Goal: Task Accomplishment & Management: Manage account settings

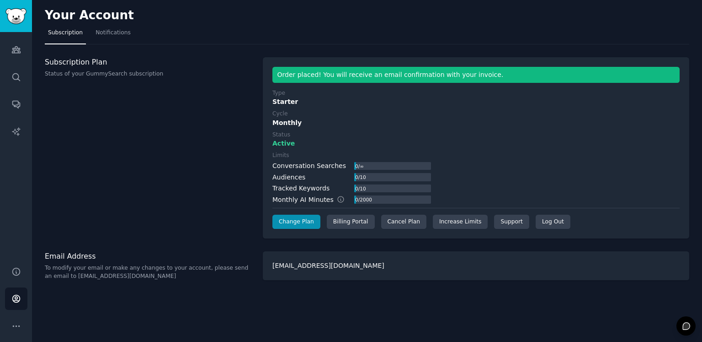
click at [354, 166] on div "0 / ∞" at bounding box center [359, 166] width 10 height 8
click at [16, 51] on icon "Sidebar" at bounding box center [16, 50] width 10 height 10
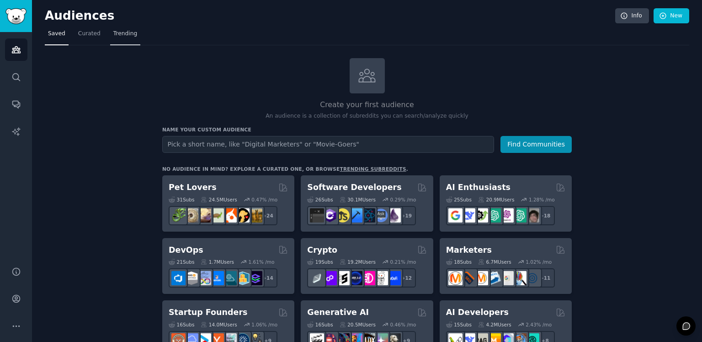
click at [117, 34] on span "Trending" at bounding box center [125, 34] width 24 height 8
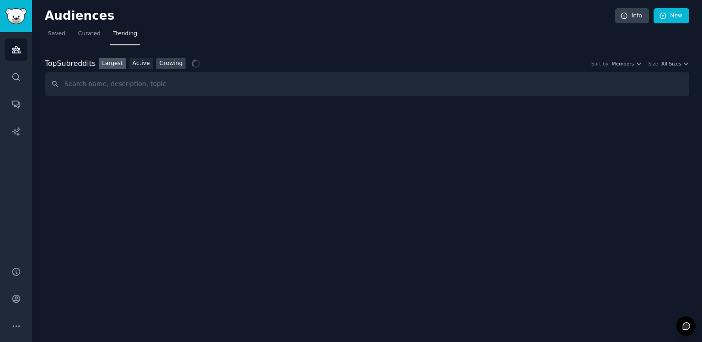
click at [163, 65] on link "Growing" at bounding box center [171, 63] width 30 height 11
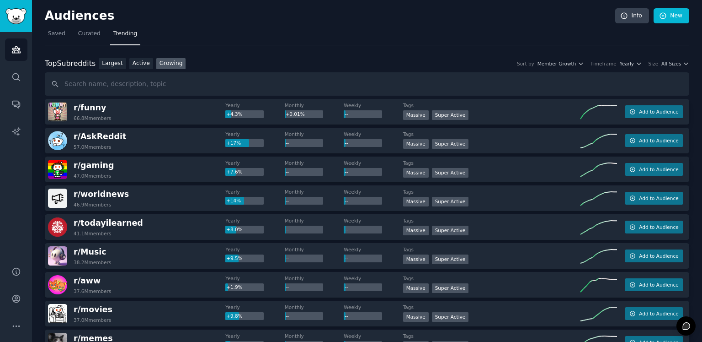
click at [595, 63] on div "Sort by Member Growth Timeframe Yearly Size All Sizes" at bounding box center [600, 63] width 179 height 6
click at [584, 63] on icon "button" at bounding box center [581, 63] width 6 height 6
click at [624, 63] on span "Yearly" at bounding box center [627, 63] width 14 height 6
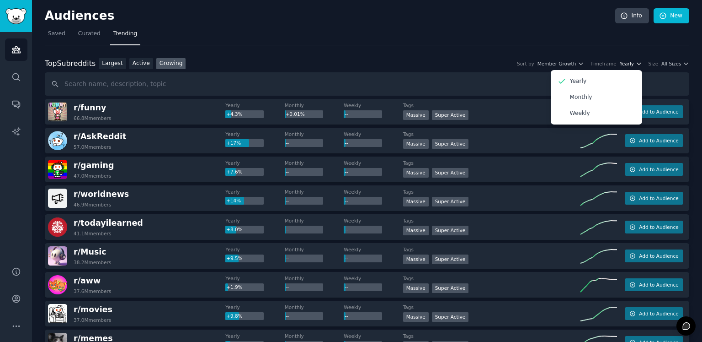
click at [631, 64] on span "Yearly" at bounding box center [627, 63] width 14 height 6
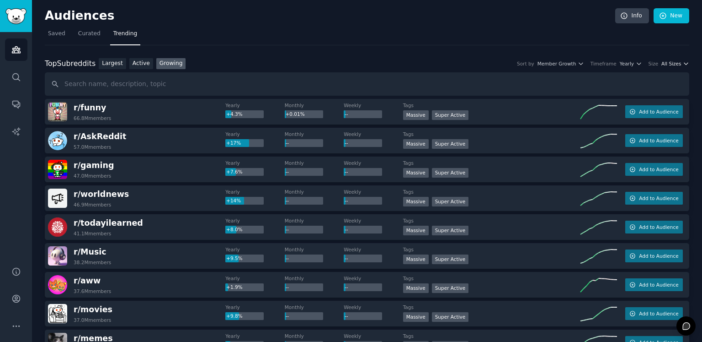
click at [685, 64] on icon "button" at bounding box center [686, 63] width 6 height 6
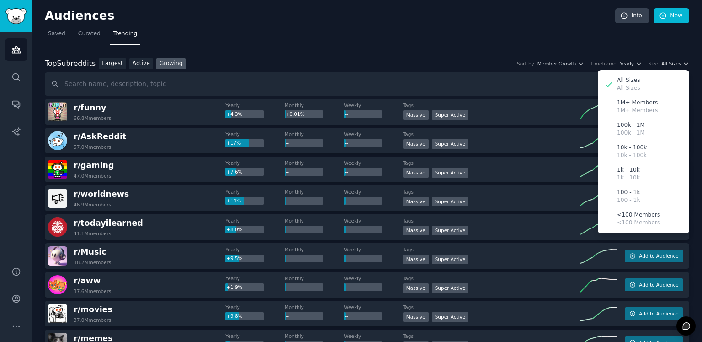
click at [685, 64] on icon "button" at bounding box center [686, 63] width 6 height 6
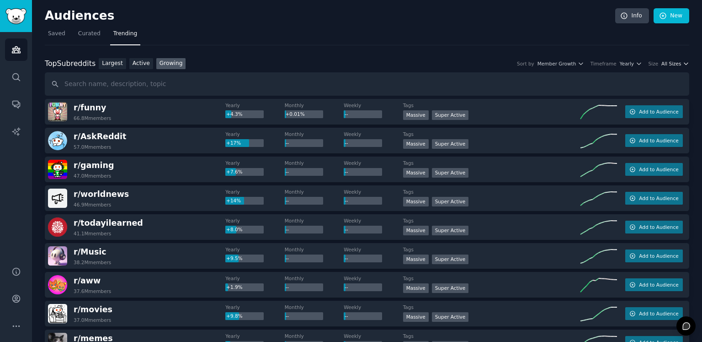
click at [670, 60] on span "All Sizes" at bounding box center [672, 63] width 20 height 6
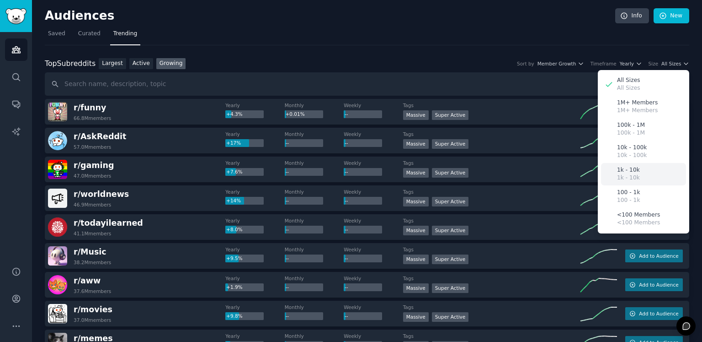
click at [643, 172] on div "1k - 10k 1k - 10k" at bounding box center [643, 174] width 85 height 22
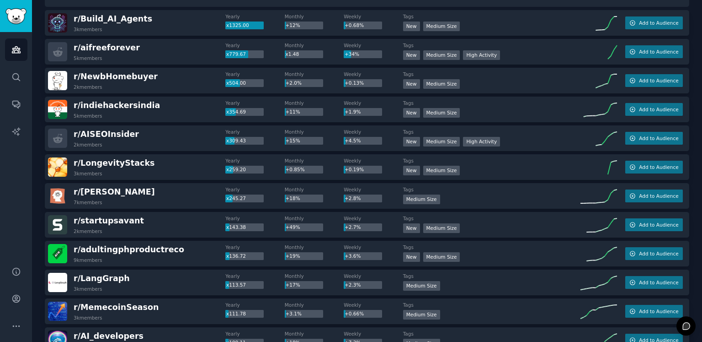
scroll to position [91, 0]
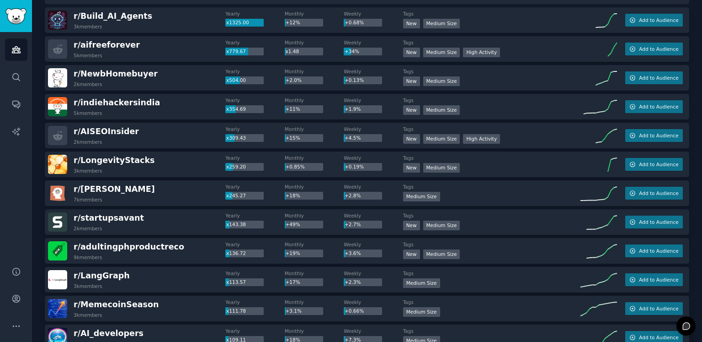
click at [146, 131] on div "r/ AISEOInsider 2k members" at bounding box center [136, 135] width 177 height 19
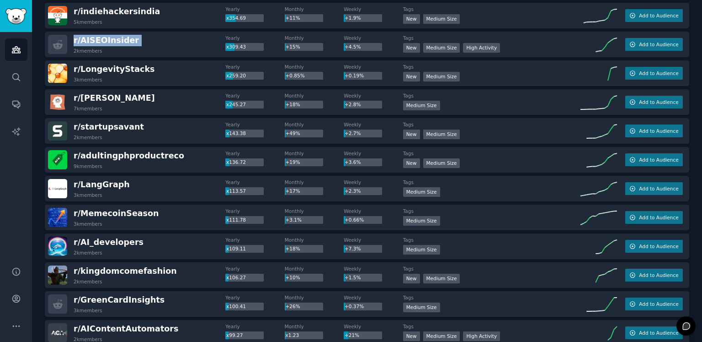
scroll to position [183, 0]
click at [169, 153] on div "r/ adultingphproductreco 9k members" at bounding box center [136, 159] width 177 height 19
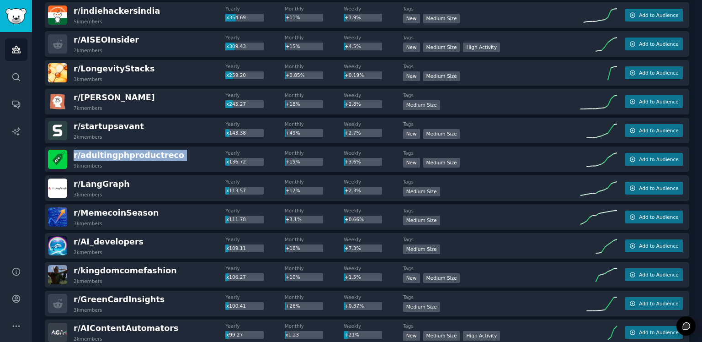
click at [169, 153] on div "r/ adultingphproductreco 9k members" at bounding box center [136, 159] width 177 height 19
click at [14, 243] on div "Audiences Search Conversations AI Reports" at bounding box center [16, 143] width 32 height 223
click at [136, 271] on span "r/ kingdomcomefashion" at bounding box center [125, 270] width 103 height 9
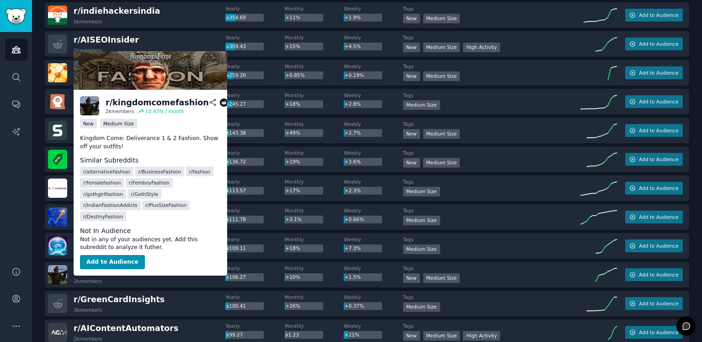
drag, startPoint x: 136, startPoint y: 271, endPoint x: 106, endPoint y: 235, distance: 47.1
click at [106, 236] on dd "Not in any of your audiences yet. Add this subreddit to analyze it futher." at bounding box center [150, 244] width 141 height 16
click at [107, 255] on button "Add to Audience" at bounding box center [112, 262] width 65 height 15
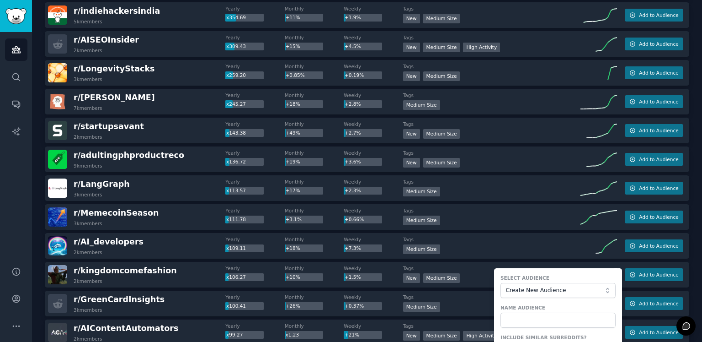
click at [116, 269] on span "r/ kingdomcomefashion" at bounding box center [125, 270] width 103 height 9
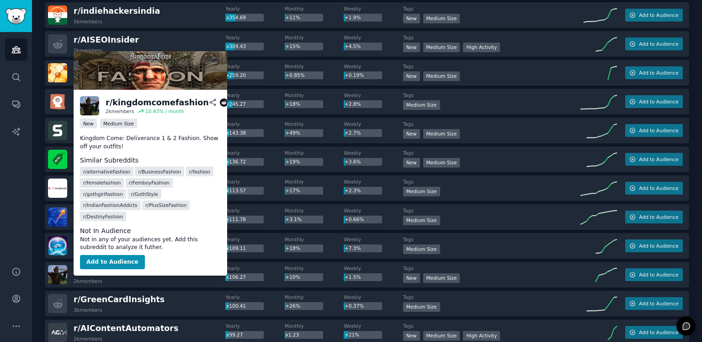
click at [209, 99] on icon at bounding box center [213, 102] width 8 height 8
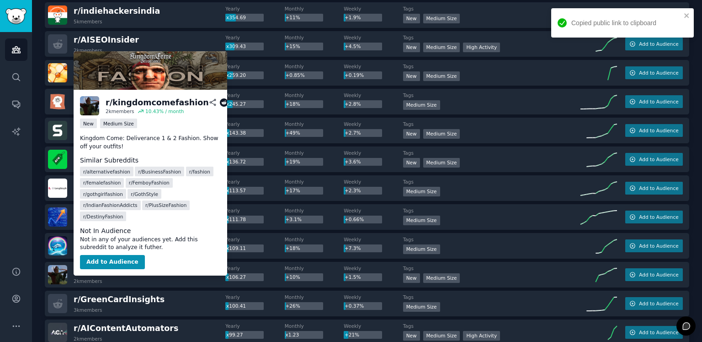
click at [220, 102] on icon at bounding box center [224, 102] width 8 height 8
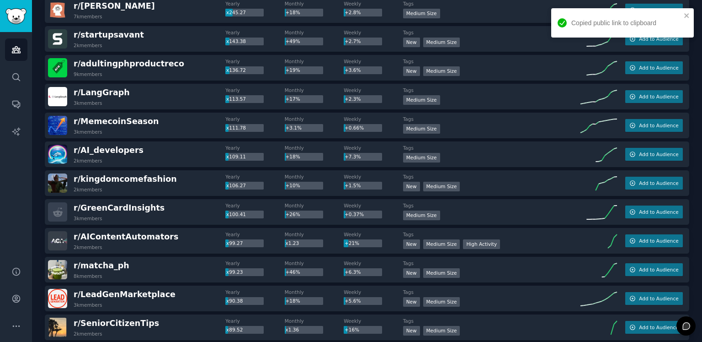
scroll to position [0, 0]
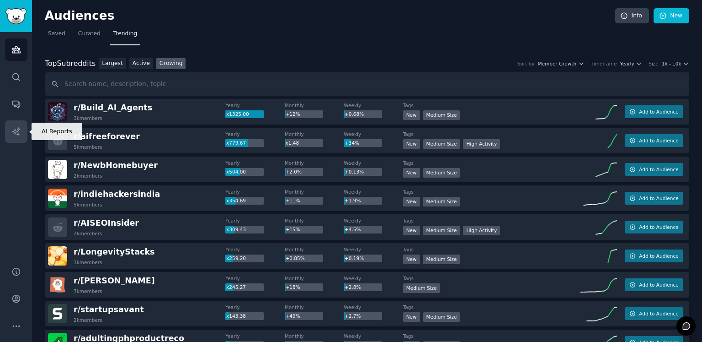
click at [16, 127] on icon "Sidebar" at bounding box center [16, 132] width 10 height 10
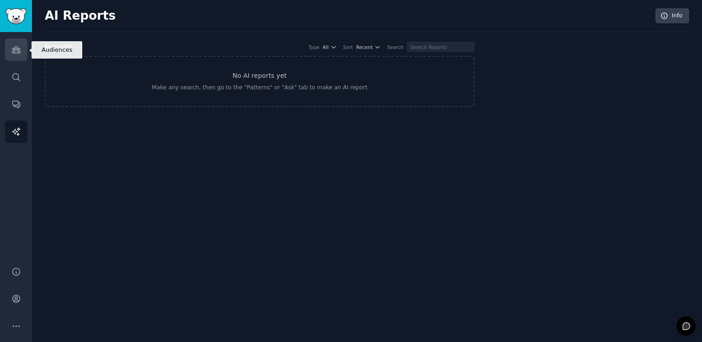
click at [15, 59] on link "Audiences" at bounding box center [16, 49] width 22 height 22
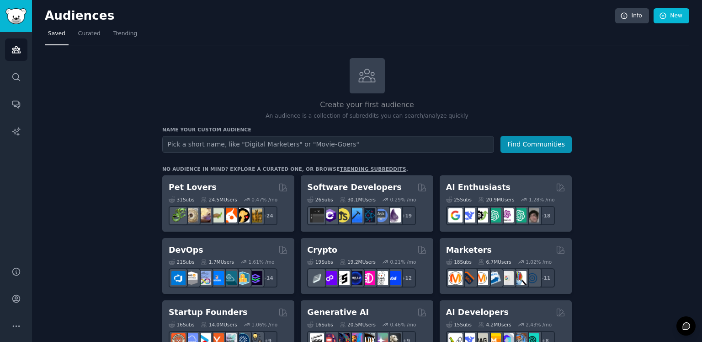
drag, startPoint x: 357, startPoint y: 196, endPoint x: 337, endPoint y: 105, distance: 93.7
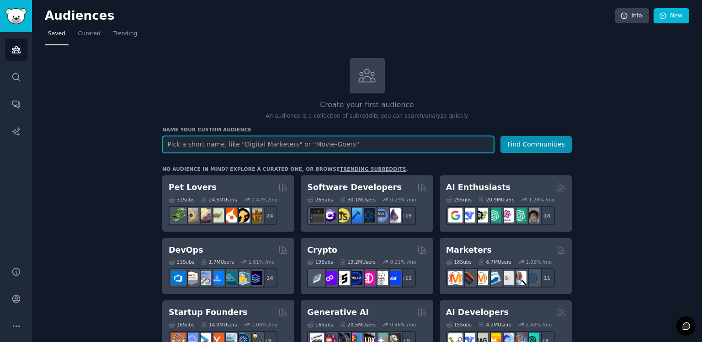
click at [293, 146] on input "text" at bounding box center [328, 144] width 332 height 17
type input "FASHION"
click at [501, 136] on button "Find Communities" at bounding box center [536, 144] width 71 height 17
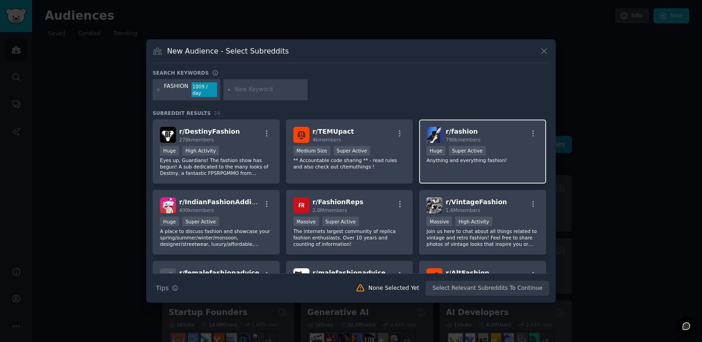
click at [450, 137] on span "798k members" at bounding box center [463, 139] width 35 height 5
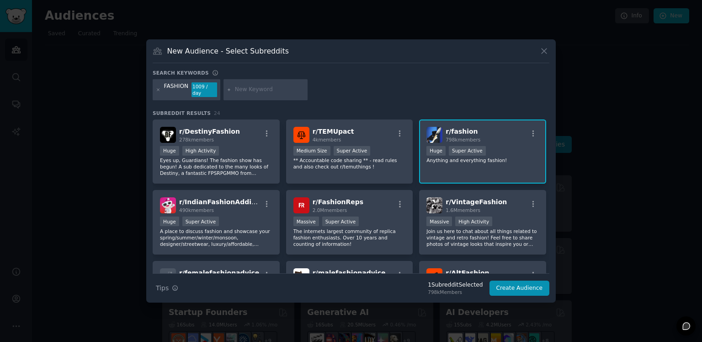
click at [495, 122] on div "r/ fashion 798k members 100,000 - 1,000,000 members Huge Super Active Anything …" at bounding box center [482, 151] width 127 height 64
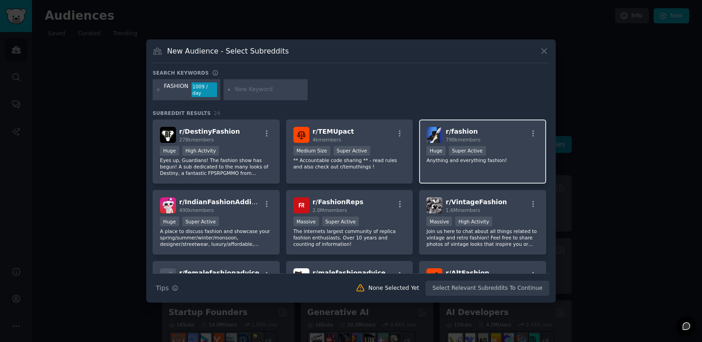
click at [534, 127] on div "r/ fashion 798k members" at bounding box center [483, 135] width 113 height 16
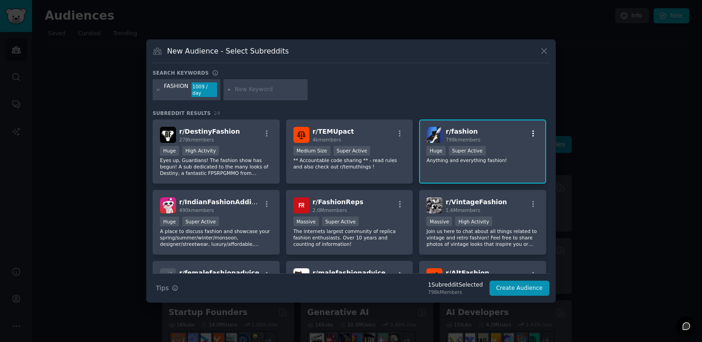
click at [530, 131] on icon "button" at bounding box center [534, 133] width 8 height 8
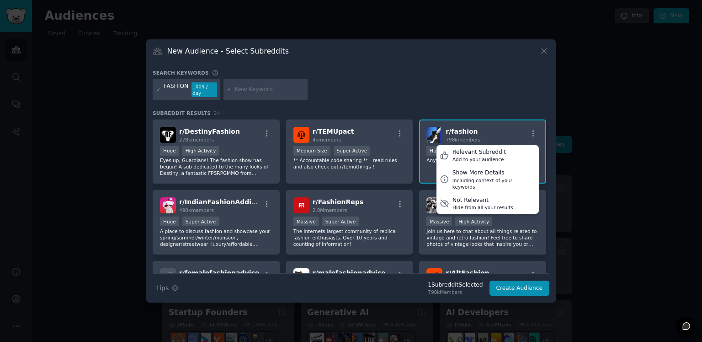
click at [501, 101] on div "Search keywords FASHION 1009 / day Subreddit Results 24 r/ DestinyFashion 278k …" at bounding box center [351, 183] width 397 height 226
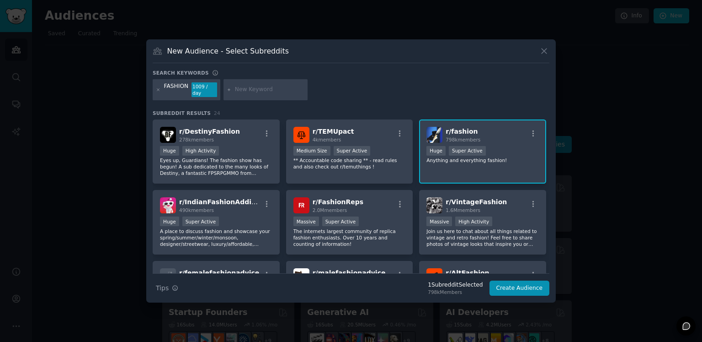
click at [473, 137] on span "798k members" at bounding box center [463, 139] width 35 height 5
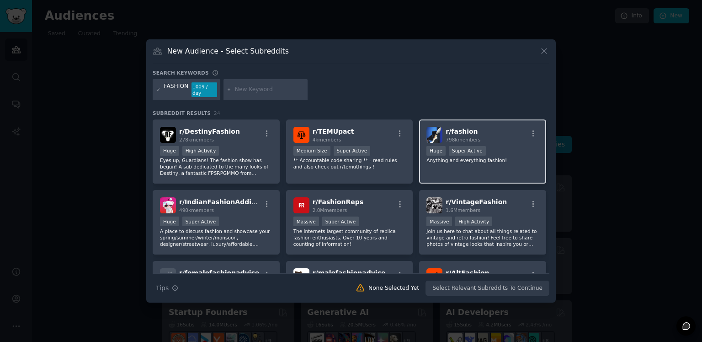
click at [473, 137] on span "798k members" at bounding box center [463, 139] width 35 height 5
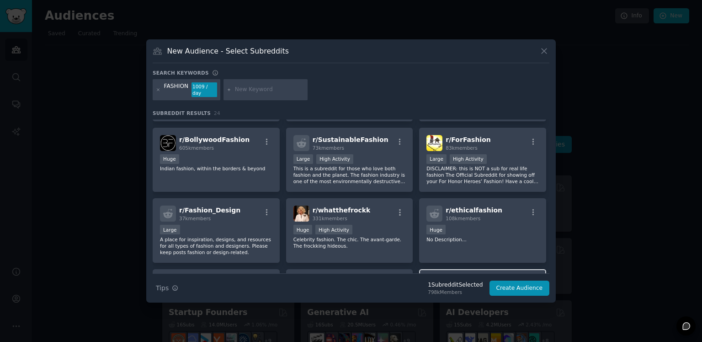
scroll to position [434, 0]
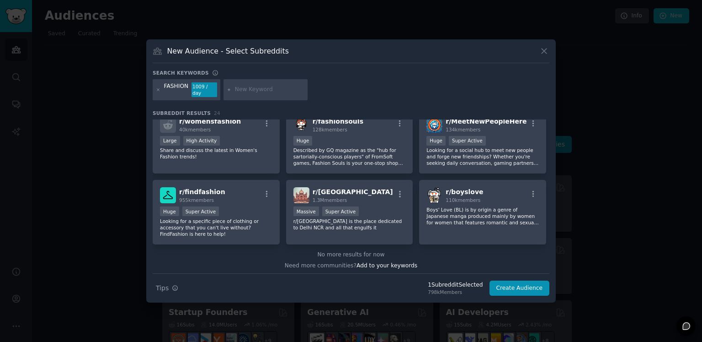
click at [551, 50] on div "New Audience - Select Subreddits Search keywords Try a 2-4 keywords your audien…" at bounding box center [351, 170] width 410 height 263
click at [547, 54] on icon at bounding box center [545, 51] width 10 height 10
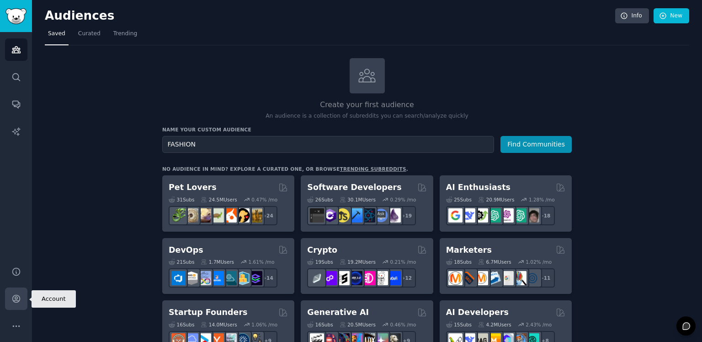
click at [15, 297] on icon "Sidebar" at bounding box center [15, 298] width 7 height 7
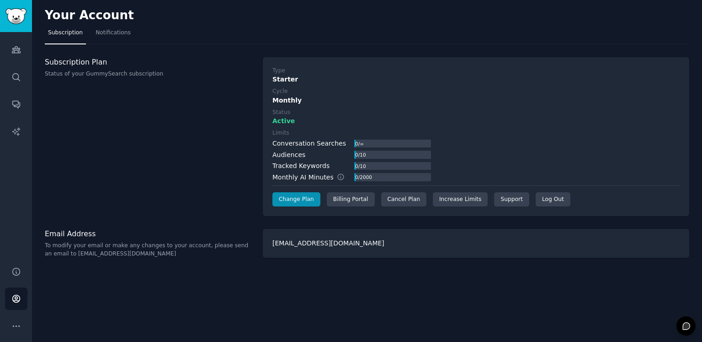
click at [298, 167] on div "Tracked Keywords" at bounding box center [301, 166] width 57 height 10
click at [289, 155] on div "Audiences" at bounding box center [289, 155] width 33 height 10
click at [118, 145] on div "Subscription Plan Status of your GummySearch subscription" at bounding box center [149, 136] width 209 height 159
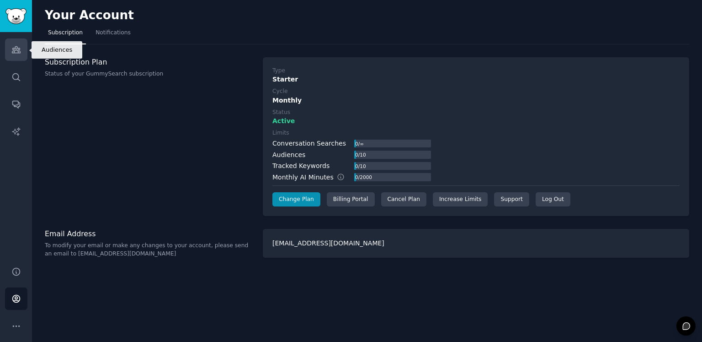
click at [16, 48] on icon "Sidebar" at bounding box center [16, 50] width 8 height 6
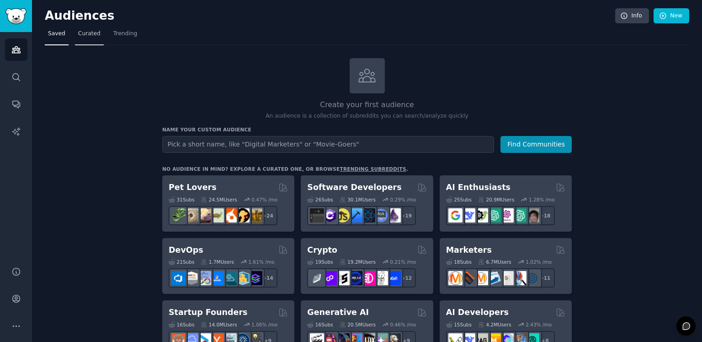
click at [92, 34] on span "Curated" at bounding box center [89, 34] width 22 height 8
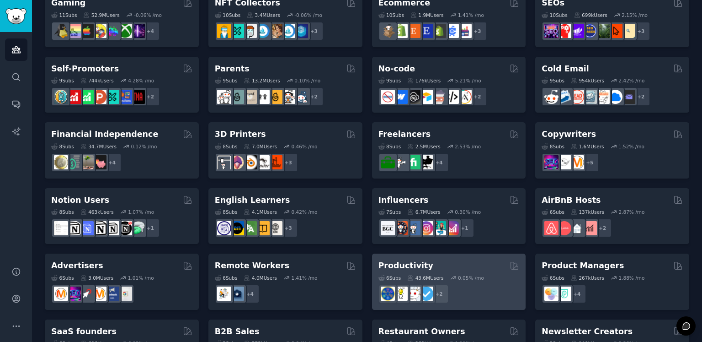
scroll to position [390, 0]
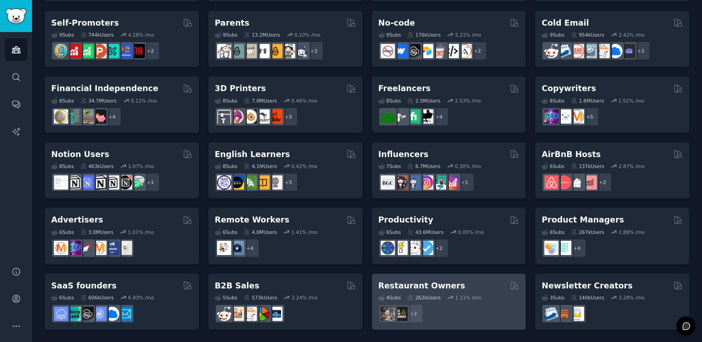
click at [436, 288] on h2 "Restaurant Owners" at bounding box center [422, 285] width 87 height 11
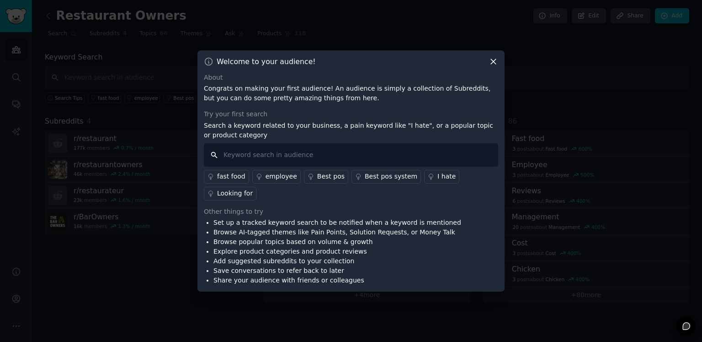
click at [281, 166] on input "text" at bounding box center [351, 154] width 295 height 23
click at [438, 181] on div "I hate" at bounding box center [447, 177] width 18 height 10
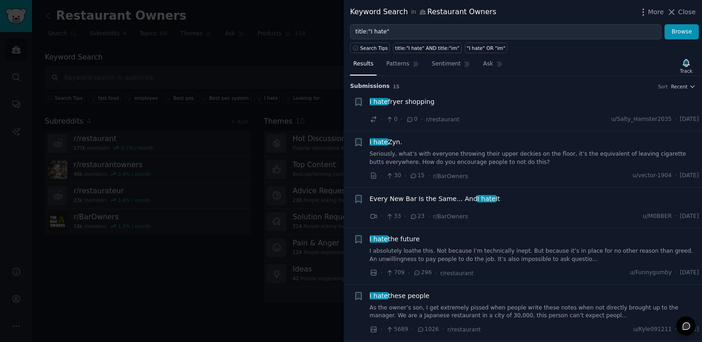
click at [417, 102] on span "I hate fryer shopping" at bounding box center [402, 102] width 65 height 10
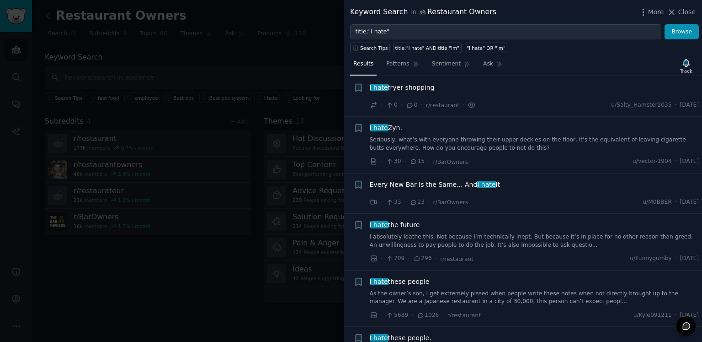
click at [384, 127] on span "I hate" at bounding box center [379, 127] width 20 height 7
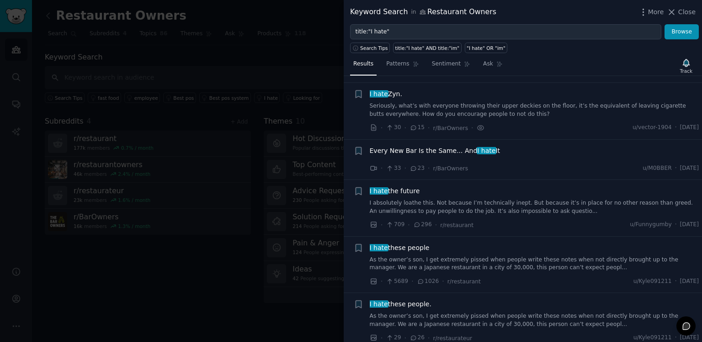
scroll to position [55, 0]
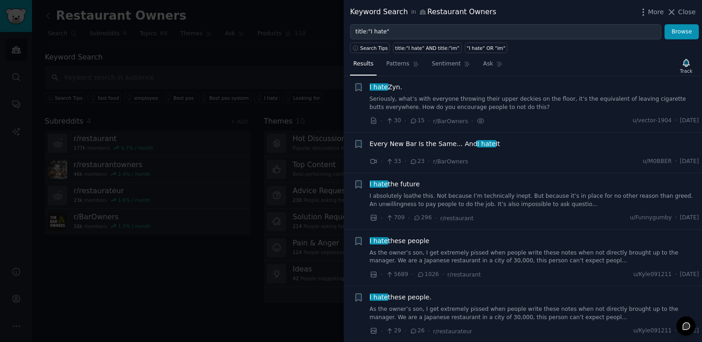
click at [394, 145] on span "Every New Bar Is the Same... And I hate It" at bounding box center [435, 144] width 131 height 10
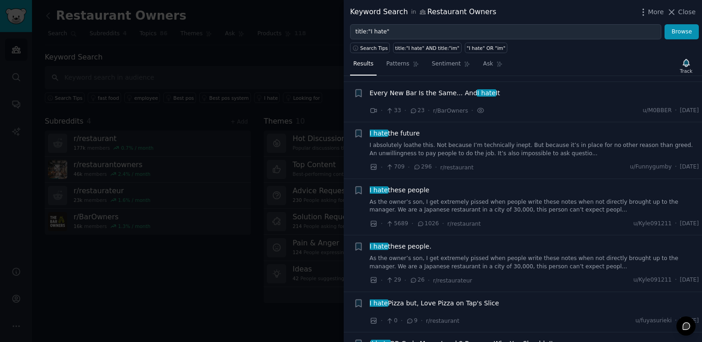
scroll to position [111, 0]
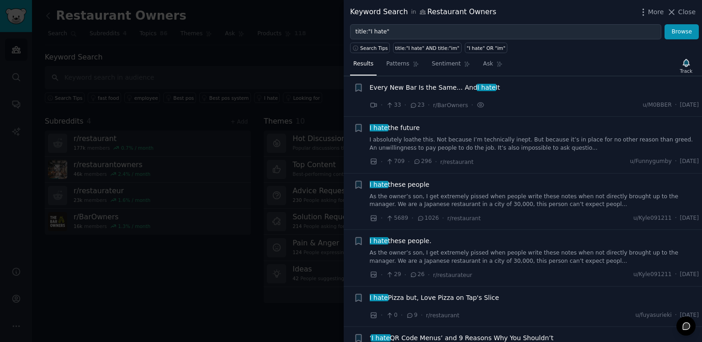
click at [199, 226] on div at bounding box center [351, 171] width 702 height 342
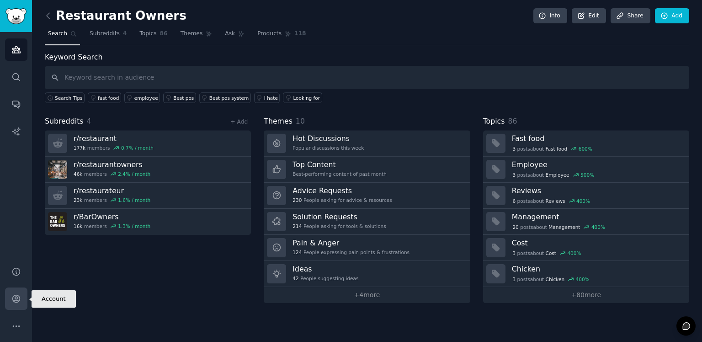
click at [16, 296] on icon "Sidebar" at bounding box center [15, 298] width 7 height 7
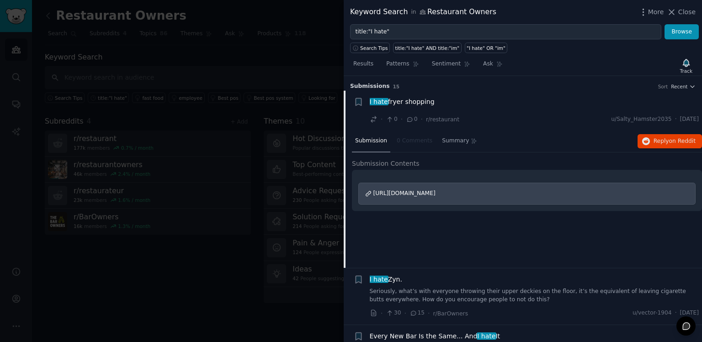
click at [211, 153] on div at bounding box center [351, 171] width 702 height 342
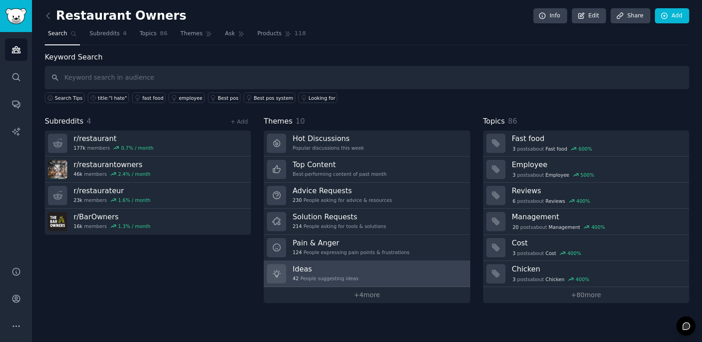
click at [332, 275] on div "42 People suggesting ideas" at bounding box center [326, 278] width 66 height 6
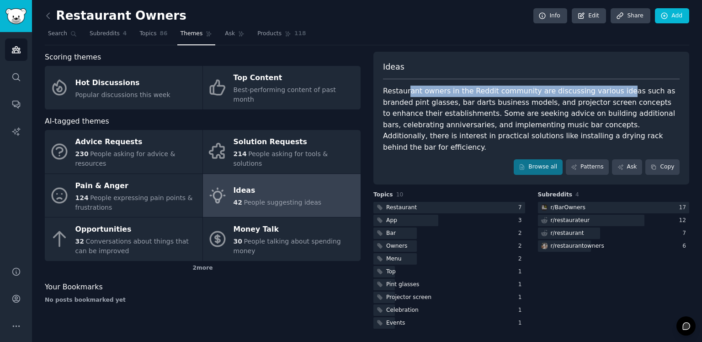
drag, startPoint x: 407, startPoint y: 89, endPoint x: 605, endPoint y: 91, distance: 197.6
click at [605, 91] on div "Restaurant owners in the Reddit community are discussing various ideas such as …" at bounding box center [531, 119] width 297 height 67
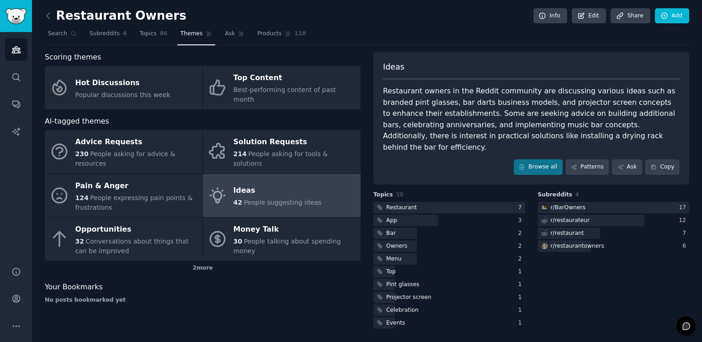
click at [547, 114] on div "Restaurant owners in the Reddit community are discussing various ideas such as …" at bounding box center [531, 119] width 297 height 67
drag, startPoint x: 421, startPoint y: 91, endPoint x: 545, endPoint y: 102, distance: 124.4
click at [532, 91] on div "Restaurant owners in the Reddit community are discussing various ideas such as …" at bounding box center [531, 119] width 297 height 67
click at [553, 110] on div "Restaurant owners in the Reddit community are discussing various ideas such as …" at bounding box center [531, 119] width 297 height 67
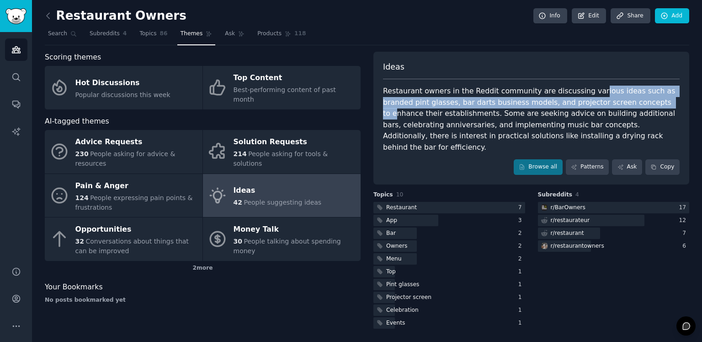
drag, startPoint x: 581, startPoint y: 85, endPoint x: 604, endPoint y: 102, distance: 28.2
click at [604, 102] on div "Restaurant owners in the Reddit community are discussing various ideas such as …" at bounding box center [531, 119] width 297 height 67
click at [430, 104] on div "Restaurant owners in the Reddit community are discussing various ideas such as …" at bounding box center [531, 119] width 297 height 67
click at [414, 103] on div "Restaurant owners in the Reddit community are discussing various ideas such as …" at bounding box center [531, 119] width 297 height 67
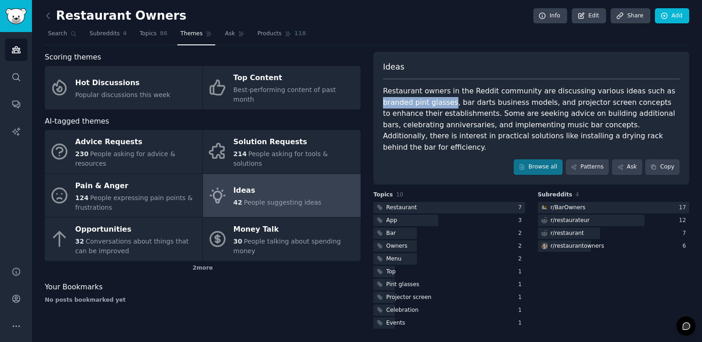
drag, startPoint x: 406, startPoint y: 102, endPoint x: 639, endPoint y: 90, distance: 233.5
click at [639, 90] on div "Restaurant owners in the Reddit community are discussing various ideas such as …" at bounding box center [531, 119] width 297 height 67
click at [478, 104] on div "Restaurant owners in the Reddit community are discussing various ideas such as …" at bounding box center [531, 119] width 297 height 67
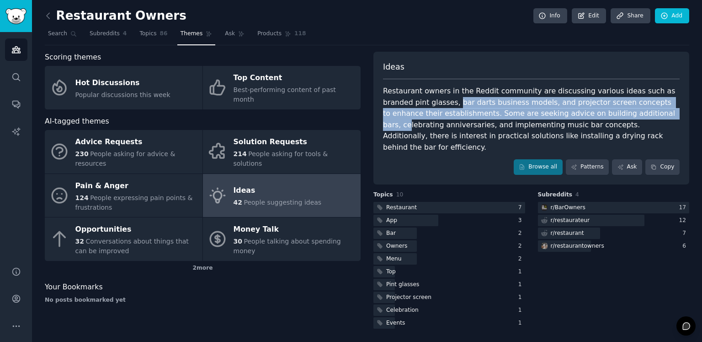
drag, startPoint x: 409, startPoint y: 102, endPoint x: 609, endPoint y: 116, distance: 200.3
click at [609, 116] on div "Restaurant owners in the Reddit community are discussing various ideas such as …" at bounding box center [531, 119] width 297 height 67
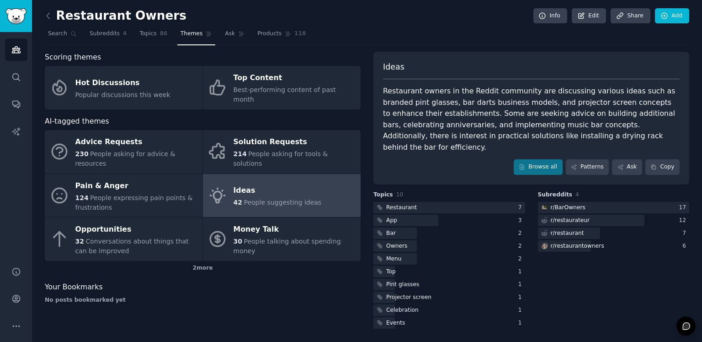
click at [611, 121] on div "Restaurant owners in the Reddit community are discussing various ideas such as …" at bounding box center [531, 119] width 297 height 67
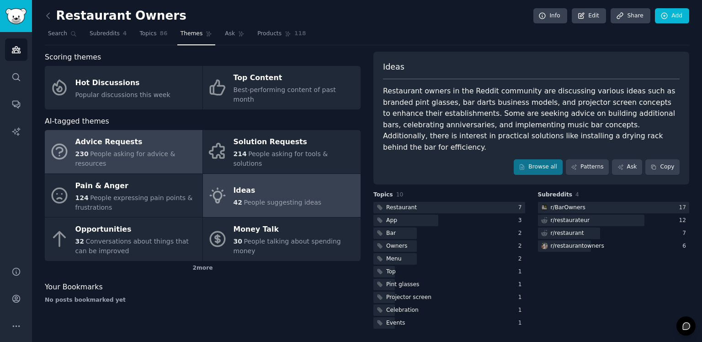
click at [132, 150] on span "People asking for advice & resources" at bounding box center [125, 158] width 100 height 17
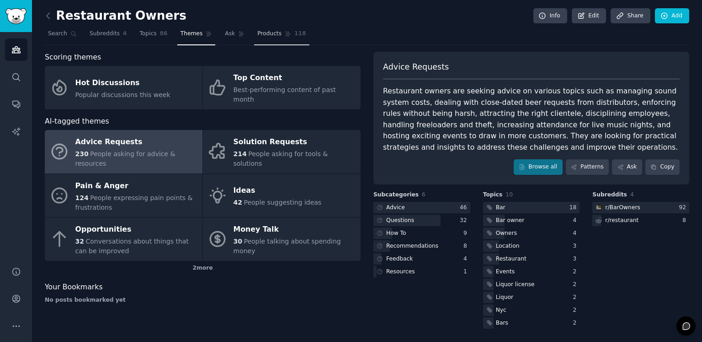
click at [259, 35] on span "Products" at bounding box center [269, 34] width 24 height 8
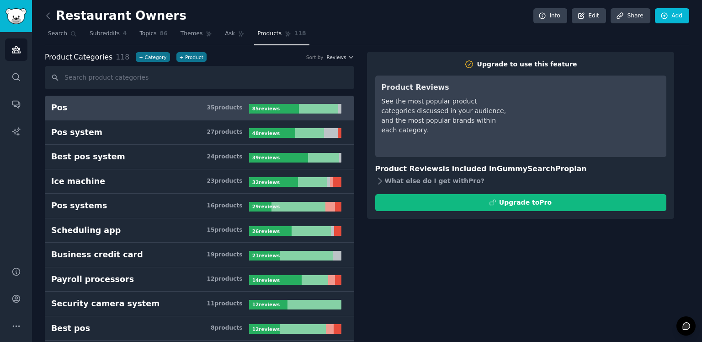
click at [379, 180] on icon at bounding box center [380, 181] width 10 height 10
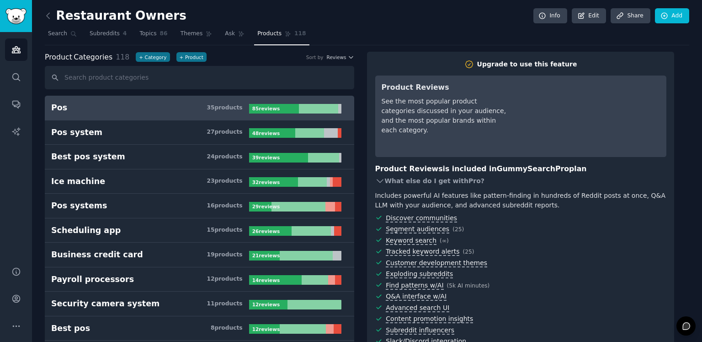
click at [379, 180] on icon at bounding box center [380, 181] width 10 height 10
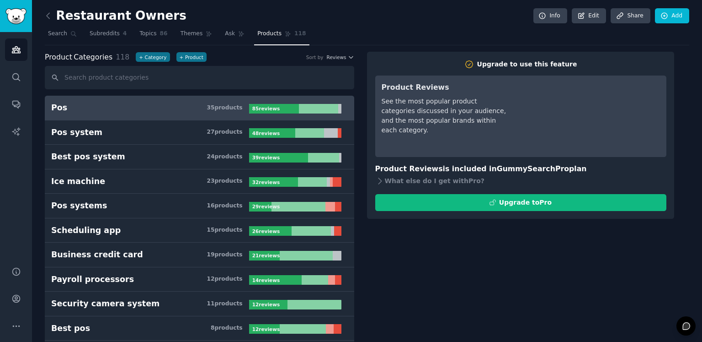
click at [279, 108] on div "85 review s" at bounding box center [267, 109] width 36 height 10
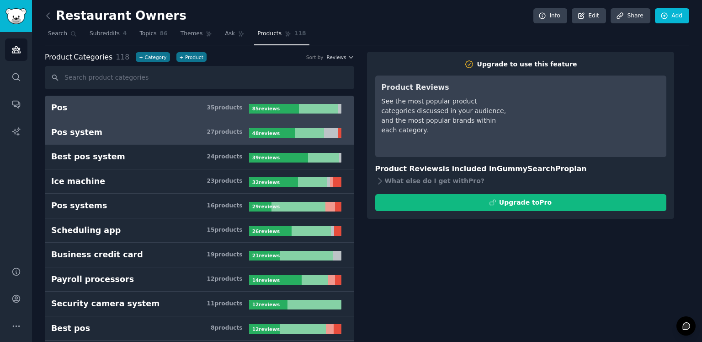
click at [252, 134] on b "48 review s" at bounding box center [265, 132] width 27 height 5
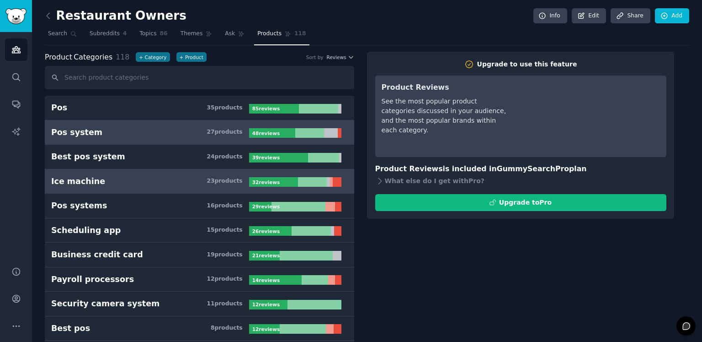
click at [211, 169] on link "Ice machine 23 product s 32 review s" at bounding box center [200, 181] width 310 height 25
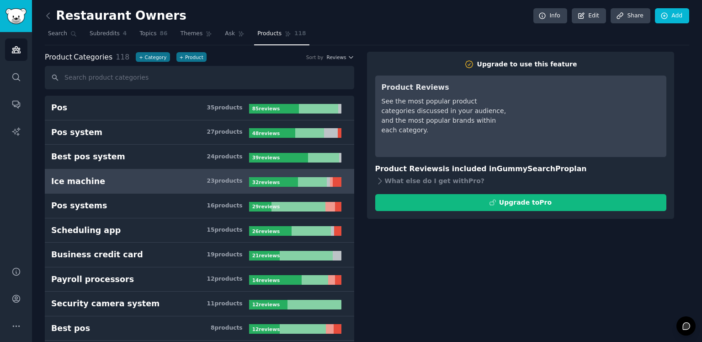
click at [209, 176] on h3 "Ice machine 23 product s" at bounding box center [150, 181] width 198 height 11
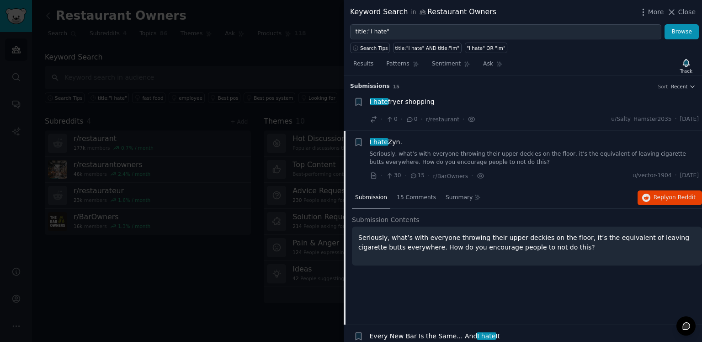
click at [236, 123] on div at bounding box center [351, 171] width 702 height 342
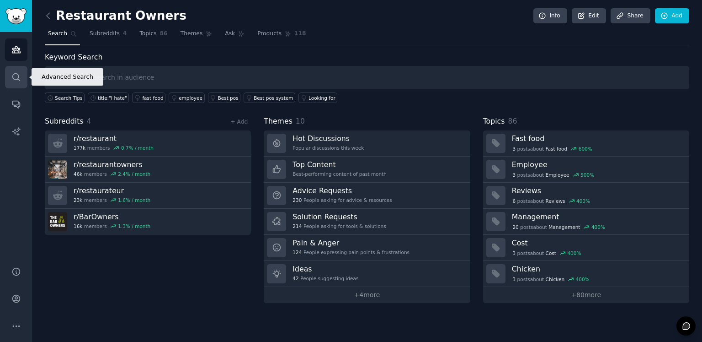
click at [15, 83] on link "Search" at bounding box center [16, 77] width 22 height 22
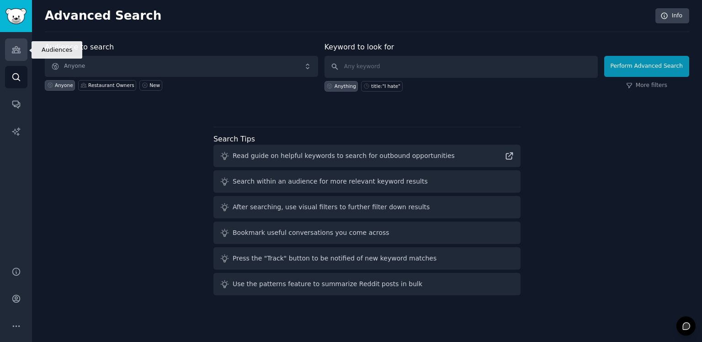
click at [16, 53] on icon "Sidebar" at bounding box center [16, 50] width 8 height 6
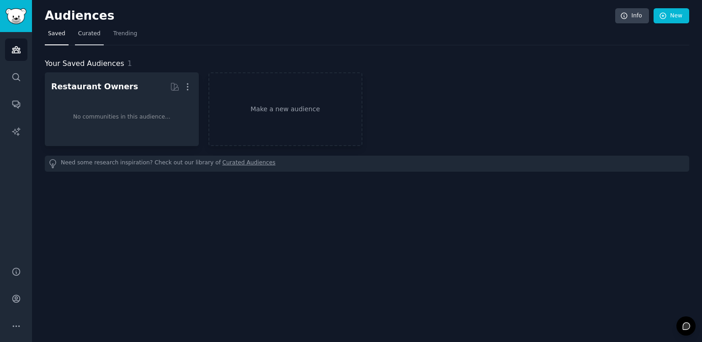
click at [86, 39] on link "Curated" at bounding box center [89, 36] width 29 height 19
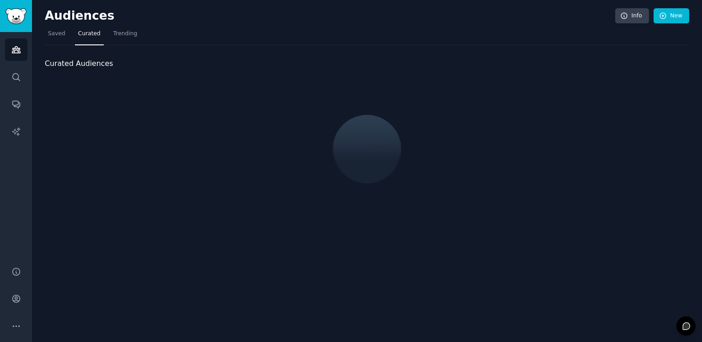
click at [61, 37] on span "Saved" at bounding box center [56, 34] width 17 height 8
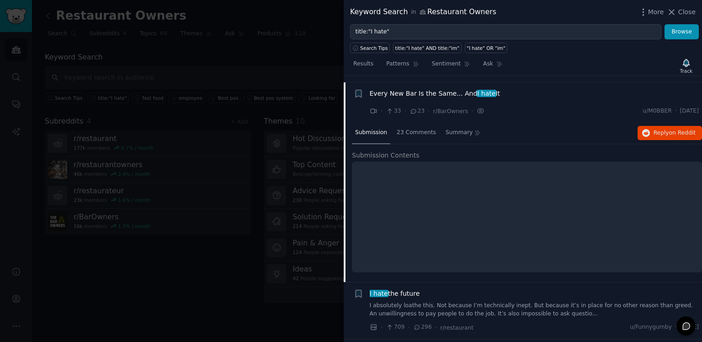
scroll to position [183, 0]
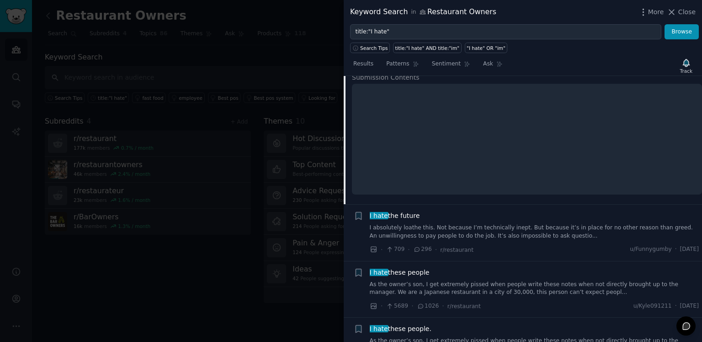
click at [273, 158] on div at bounding box center [351, 171] width 702 height 342
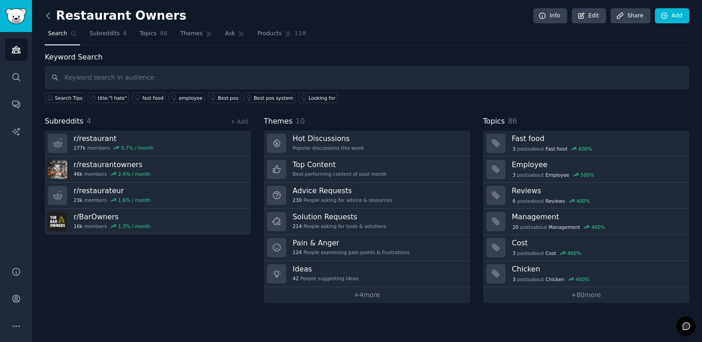
click at [49, 16] on icon at bounding box center [48, 16] width 10 height 10
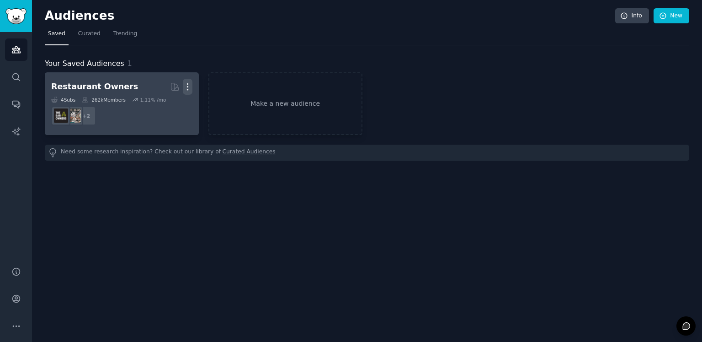
click at [185, 83] on icon "button" at bounding box center [188, 87] width 10 height 10
click at [170, 107] on p "Delete" at bounding box center [162, 106] width 21 height 10
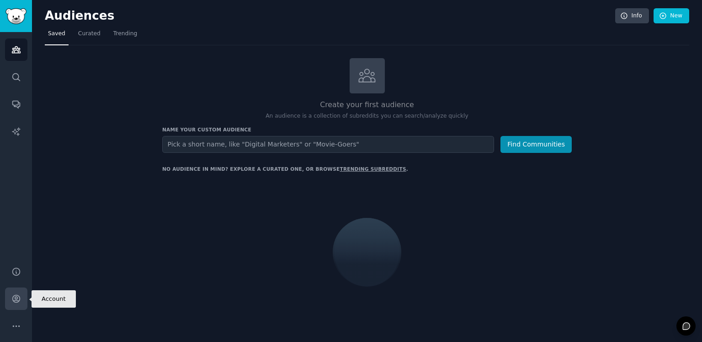
click at [20, 297] on icon "Sidebar" at bounding box center [16, 299] width 10 height 10
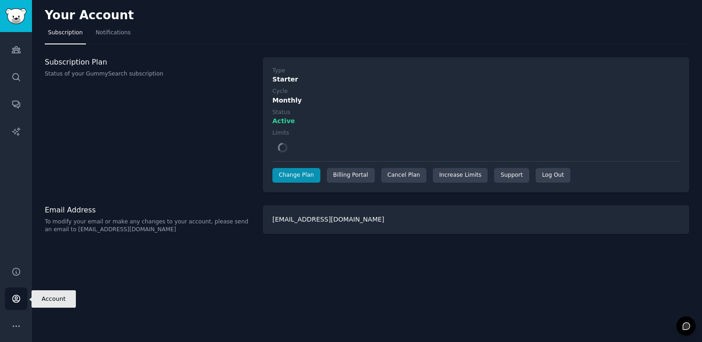
click at [14, 302] on icon "Sidebar" at bounding box center [16, 299] width 10 height 10
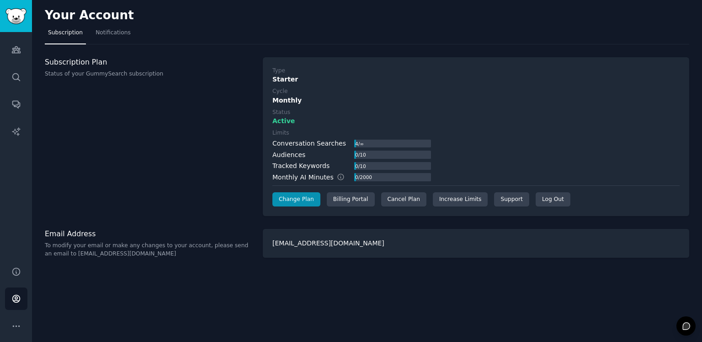
click at [358, 143] on div "4 / ∞" at bounding box center [359, 143] width 10 height 8
click at [20, 71] on link "Search" at bounding box center [16, 77] width 22 height 22
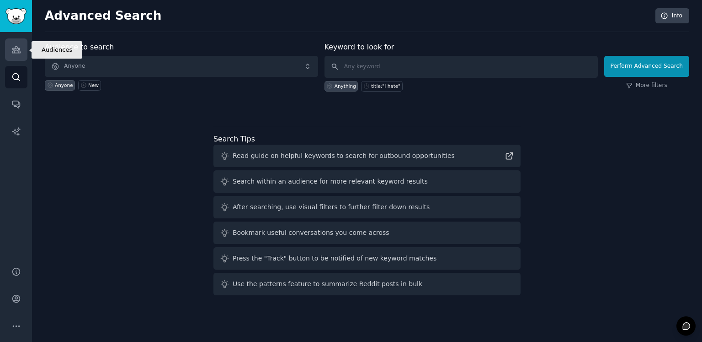
click at [22, 56] on link "Audiences" at bounding box center [16, 49] width 22 height 22
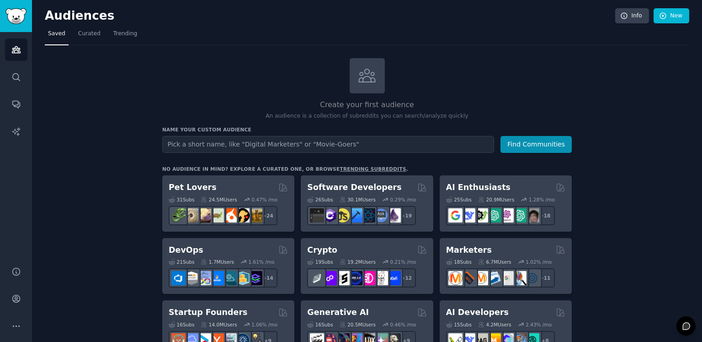
click at [230, 139] on input "text" at bounding box center [328, 144] width 332 height 17
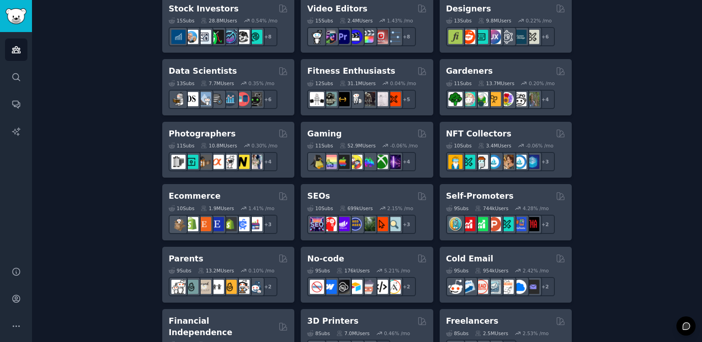
scroll to position [139, 0]
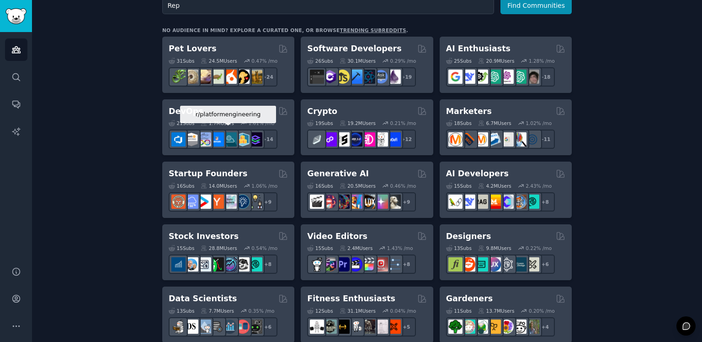
click at [501, 0] on button "Find Communities" at bounding box center [536, 5] width 71 height 17
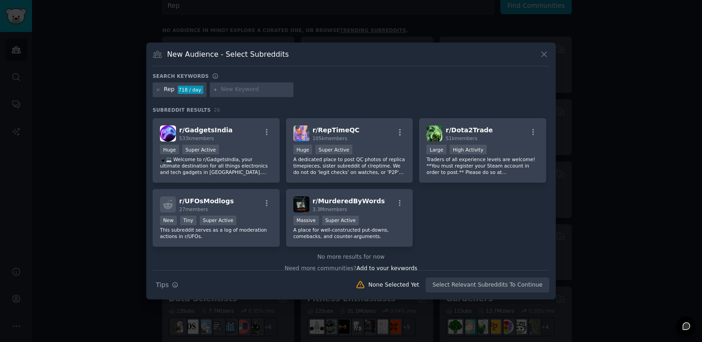
scroll to position [498, 0]
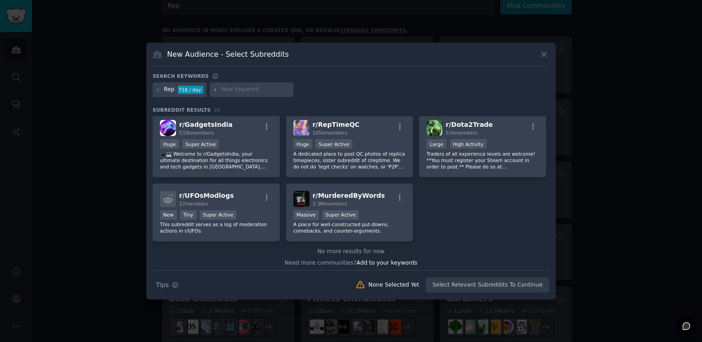
click at [547, 49] on button at bounding box center [544, 54] width 11 height 11
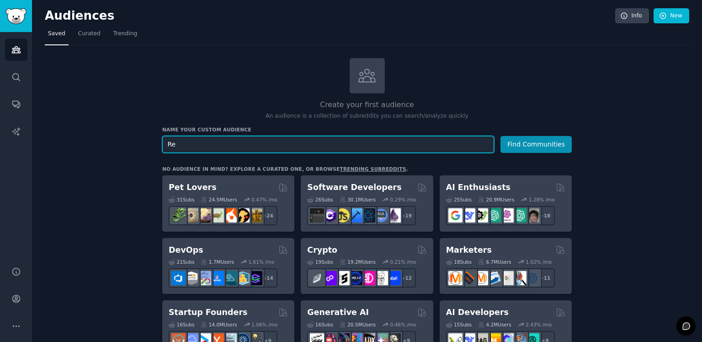
type input "R"
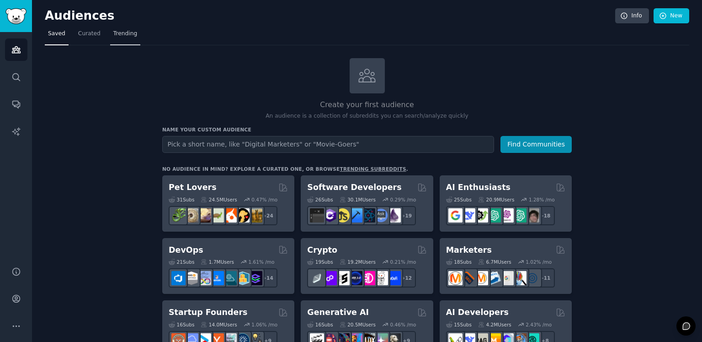
click at [129, 33] on span "Trending" at bounding box center [125, 34] width 24 height 8
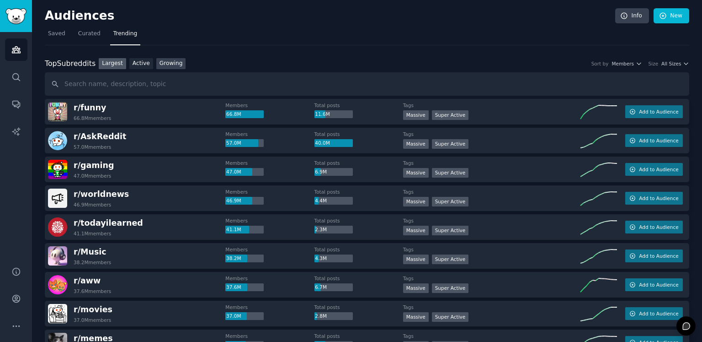
click at [156, 64] on link "Growing" at bounding box center [171, 63] width 30 height 11
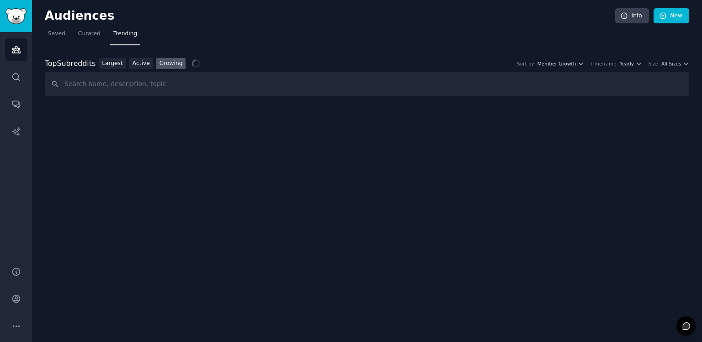
click at [577, 63] on span "Member Growth" at bounding box center [557, 63] width 39 height 6
click at [625, 61] on div "Timeframe Yearly" at bounding box center [617, 63] width 52 height 6
click at [638, 61] on button "Yearly" at bounding box center [631, 63] width 22 height 6
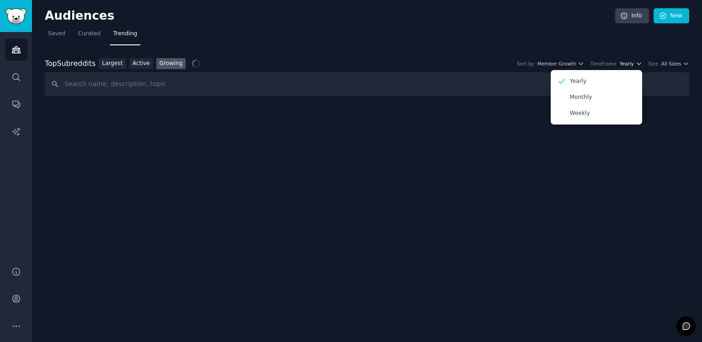
click at [638, 61] on button "Yearly" at bounding box center [631, 63] width 22 height 6
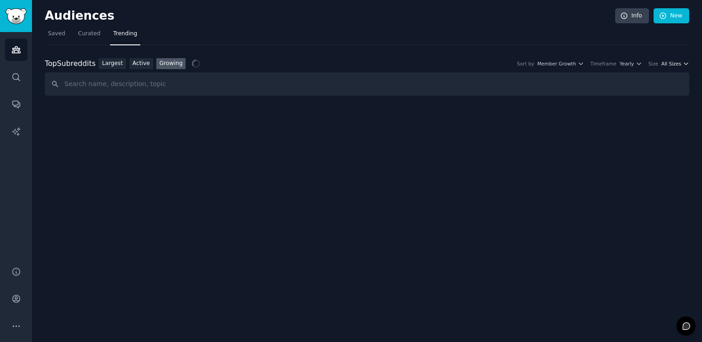
click at [677, 62] on span "All Sizes" at bounding box center [672, 63] width 20 height 6
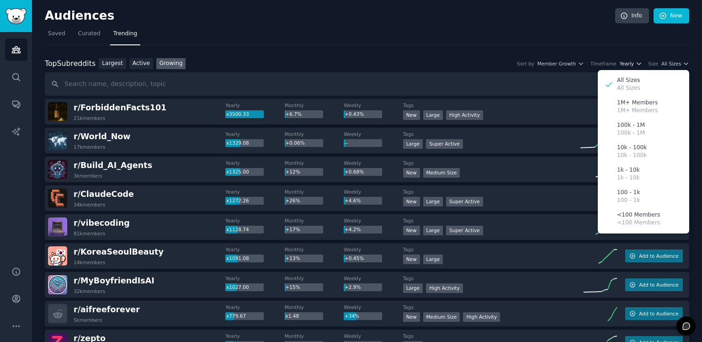
click at [634, 64] on span "Yearly" at bounding box center [627, 63] width 14 height 6
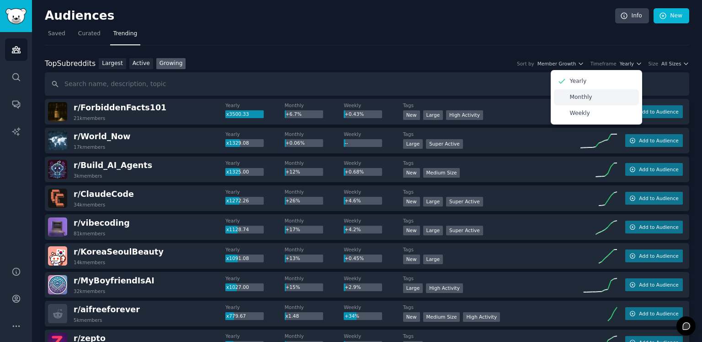
click at [627, 92] on div "Monthly" at bounding box center [596, 97] width 85 height 16
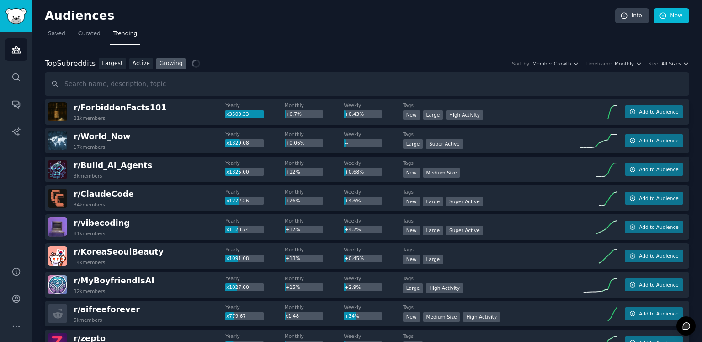
click at [680, 64] on button "All Sizes" at bounding box center [676, 63] width 28 height 6
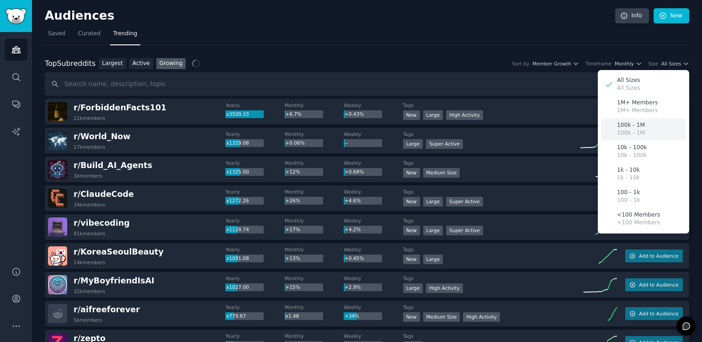
click at [640, 127] on div "100k - 1M 100k - 1M" at bounding box center [643, 129] width 85 height 22
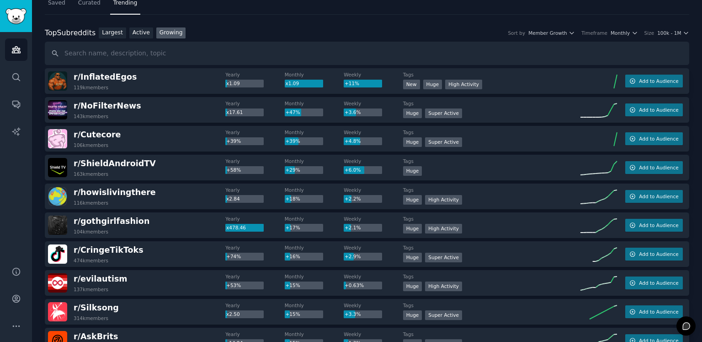
scroll to position [46, 0]
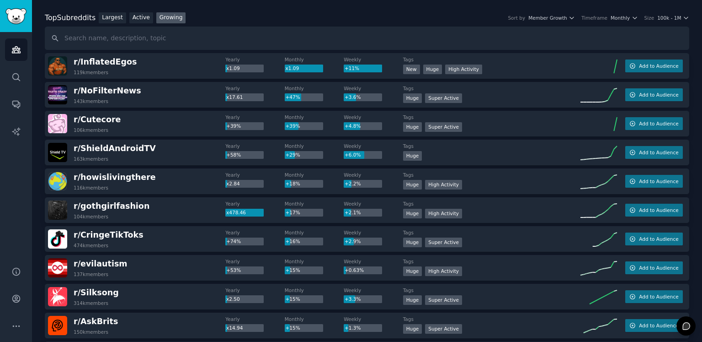
click at [116, 120] on div "r/ Cutecore 106k members" at bounding box center [136, 123] width 177 height 19
click at [145, 208] on div "r/ gothgirlfashion 104k members" at bounding box center [136, 209] width 177 height 19
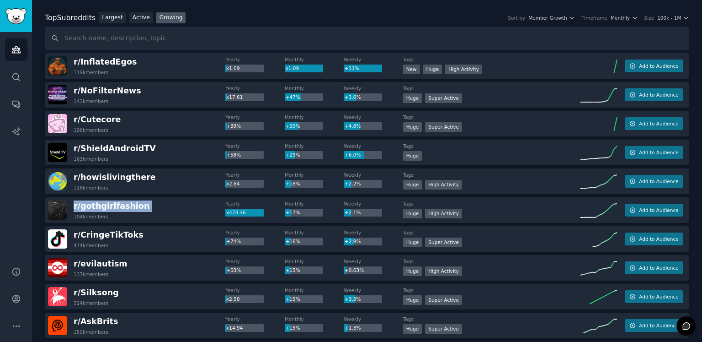
click at [145, 208] on div "r/ gothgirlfashion 104k members" at bounding box center [136, 209] width 177 height 19
drag, startPoint x: 146, startPoint y: 206, endPoint x: 153, endPoint y: 213, distance: 9.4
click at [153, 213] on div "r/ gothgirlfashion 104k members" at bounding box center [136, 209] width 177 height 19
click at [149, 204] on div "r/ gothgirlfashion 104k members" at bounding box center [136, 209] width 177 height 19
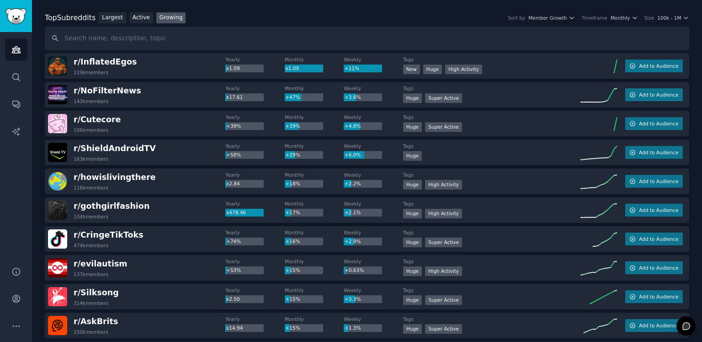
click at [152, 204] on div "r/ gothgirlfashion 104k members" at bounding box center [136, 209] width 177 height 19
click at [104, 208] on span "r/ gothgirlfashion" at bounding box center [112, 205] width 76 height 9
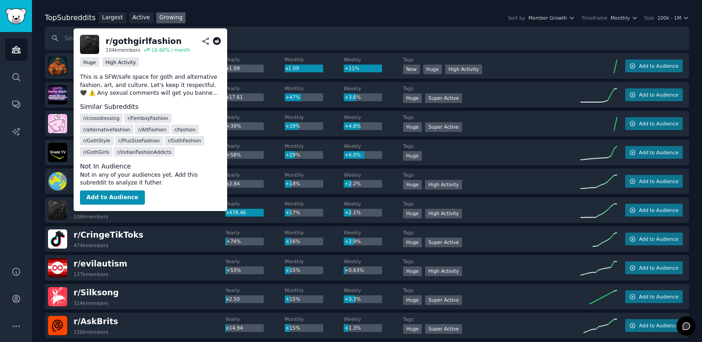
click at [216, 42] on icon at bounding box center [217, 41] width 8 height 8
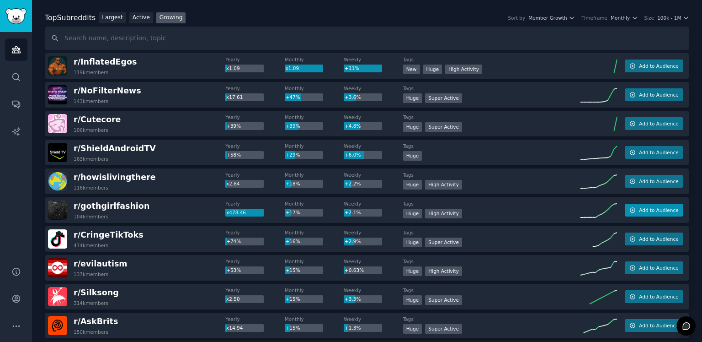
click at [659, 209] on span "Add to Audience" at bounding box center [658, 210] width 39 height 6
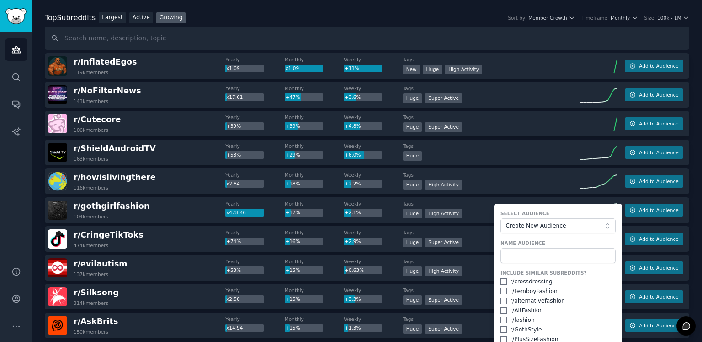
scroll to position [91, 0]
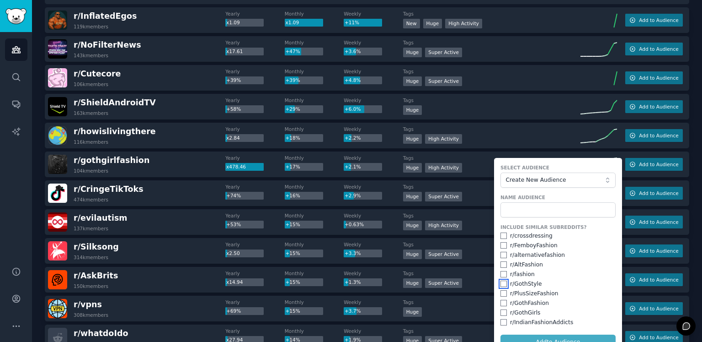
click at [503, 283] on input "checkbox" at bounding box center [504, 283] width 6 height 6
checkbox input "true"
click at [502, 302] on input "checkbox" at bounding box center [504, 303] width 6 height 6
checkbox input "true"
click at [501, 314] on input "checkbox" at bounding box center [504, 312] width 6 height 6
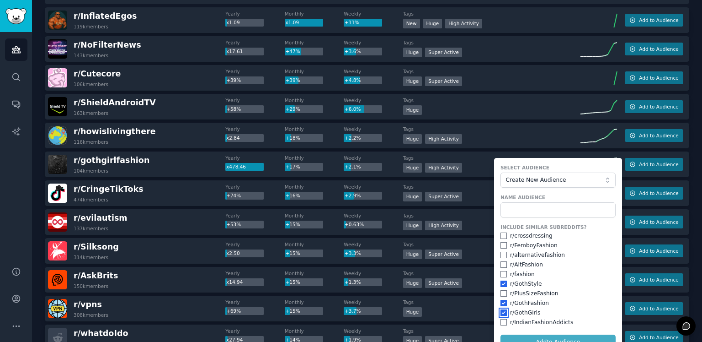
checkbox input "true"
click at [525, 207] on input "text" at bounding box center [558, 210] width 115 height 16
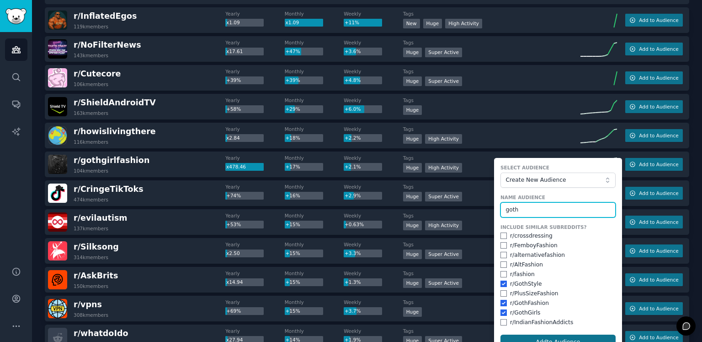
type input "goth"
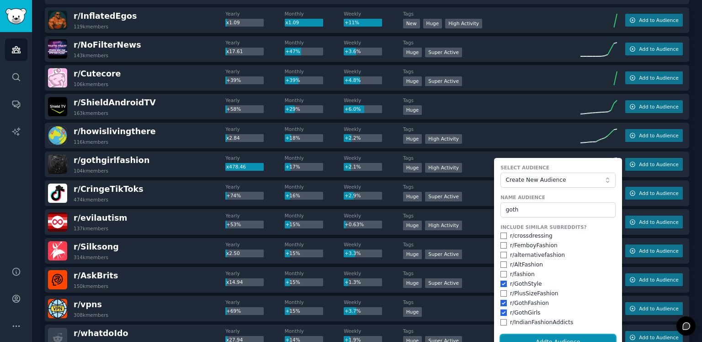
click at [550, 337] on button "Add to Audience" at bounding box center [558, 342] width 115 height 16
checkbox input "false"
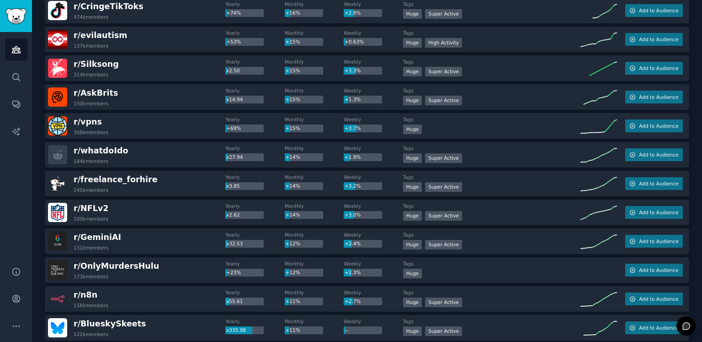
scroll to position [274, 0]
click at [145, 178] on div "r/ freelance_forhire 245k members" at bounding box center [136, 182] width 177 height 19
click at [143, 207] on div "r/ NFLv2 100k members" at bounding box center [136, 211] width 177 height 19
click at [126, 239] on div "r/ GeminiAI 131k members" at bounding box center [136, 240] width 177 height 19
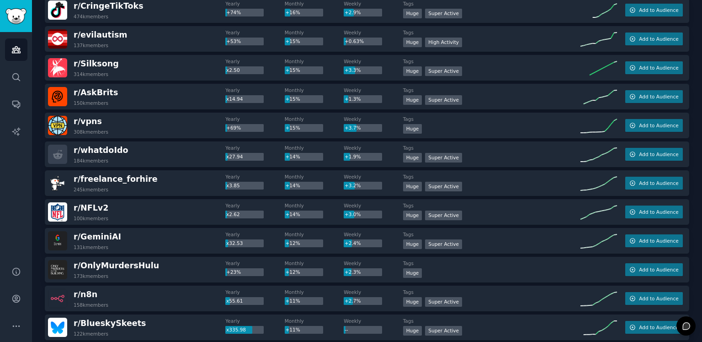
click at [126, 239] on div "r/ GeminiAI 131k members" at bounding box center [136, 240] width 177 height 19
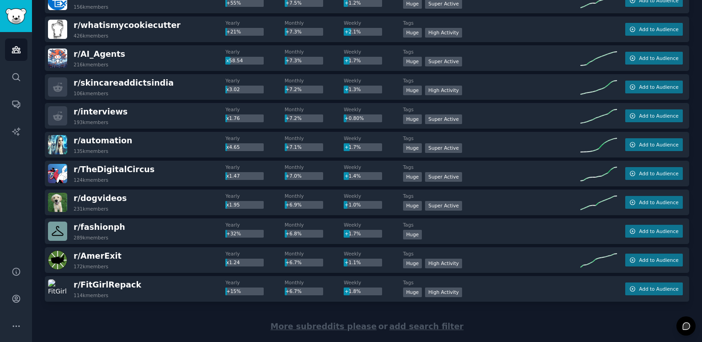
scroll to position [1256, 0]
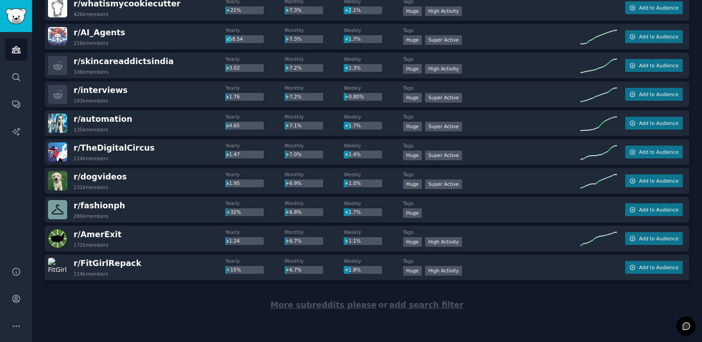
click at [340, 307] on span "More subreddits please" at bounding box center [324, 304] width 106 height 9
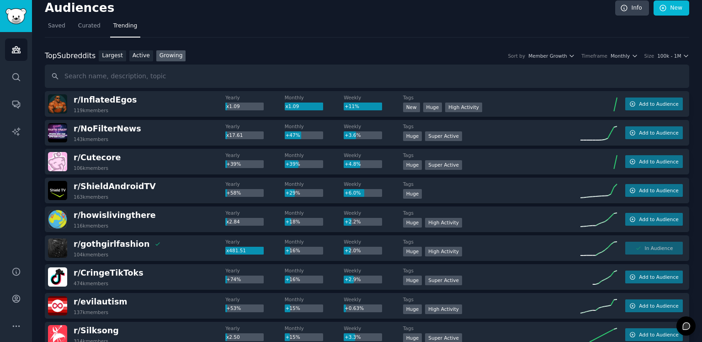
scroll to position [0, 0]
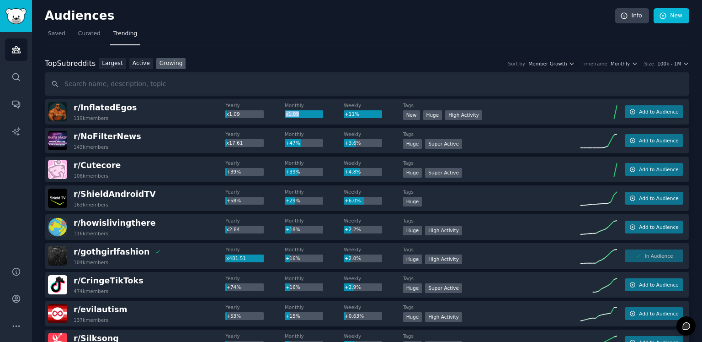
drag, startPoint x: 299, startPoint y: 115, endPoint x: 285, endPoint y: 114, distance: 13.3
click at [285, 114] on div "x1.09" at bounding box center [304, 114] width 38 height 8
click at [309, 114] on div "x1.09" at bounding box center [304, 114] width 38 height 8
click at [670, 64] on span "100k - 1M" at bounding box center [670, 63] width 24 height 6
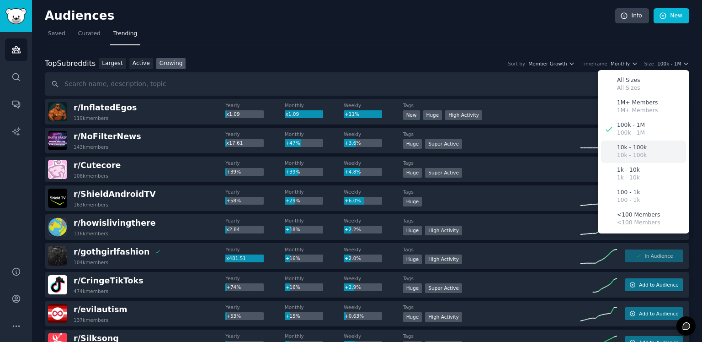
click at [635, 147] on p "10k - 100k" at bounding box center [632, 148] width 30 height 8
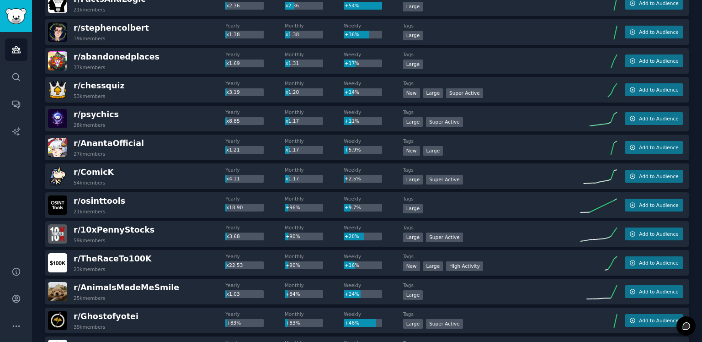
scroll to position [183, 0]
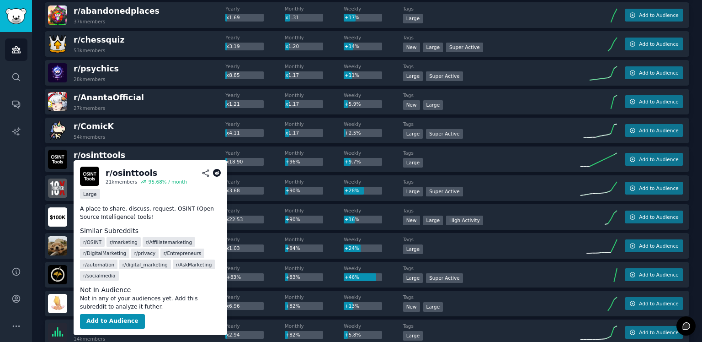
click at [218, 172] on icon at bounding box center [217, 173] width 8 height 8
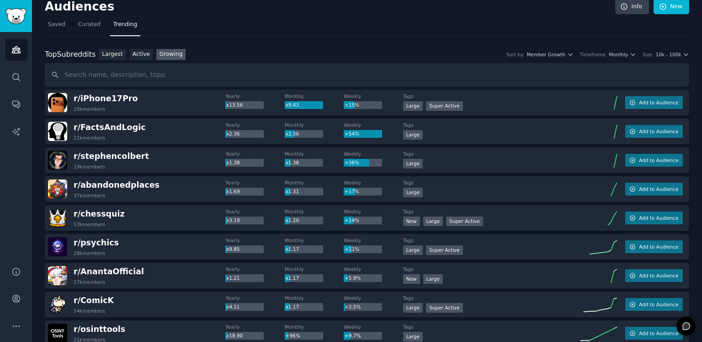
scroll to position [0, 0]
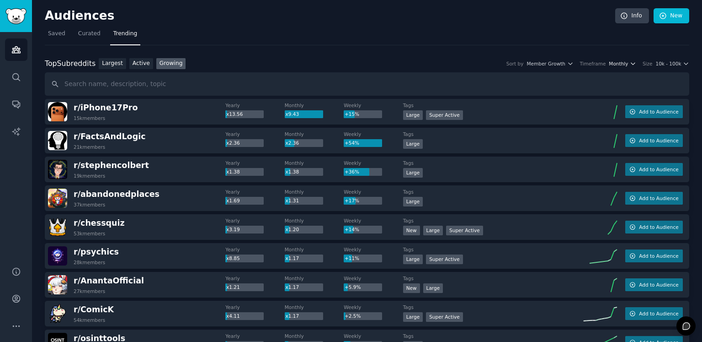
click at [627, 64] on span "Monthly" at bounding box center [618, 63] width 19 height 6
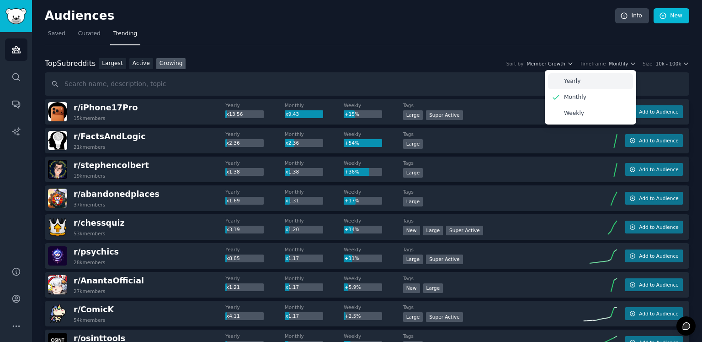
click at [596, 83] on div "Yearly" at bounding box center [590, 81] width 85 height 16
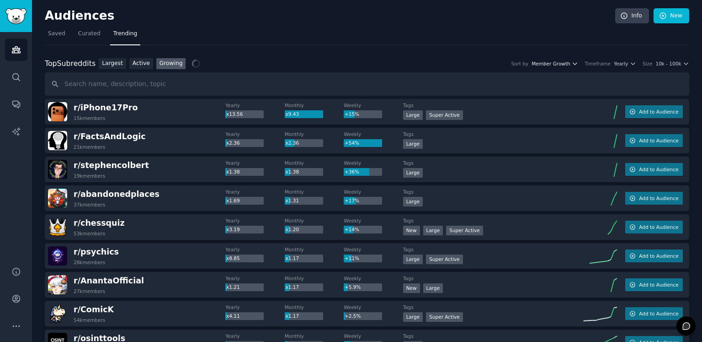
click at [570, 64] on span "Member Growth" at bounding box center [551, 63] width 39 height 6
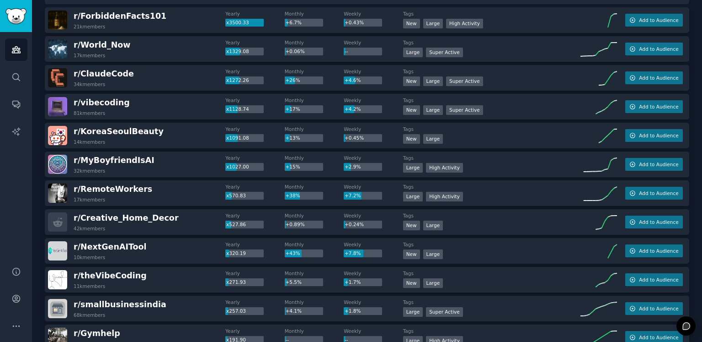
scroll to position [137, 0]
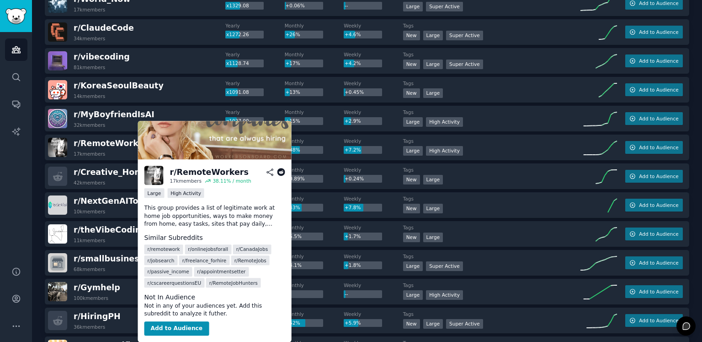
click at [282, 170] on icon at bounding box center [281, 172] width 8 height 8
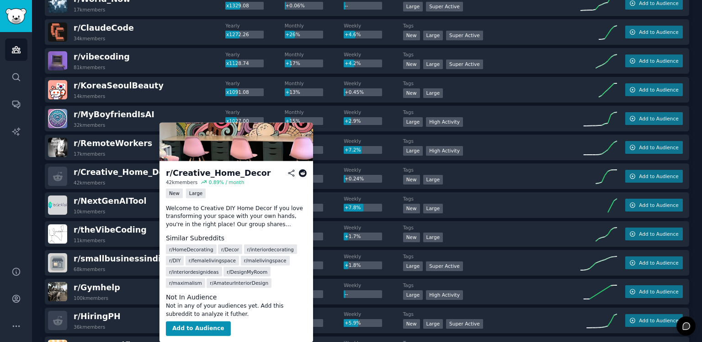
click at [305, 173] on icon at bounding box center [303, 173] width 8 height 8
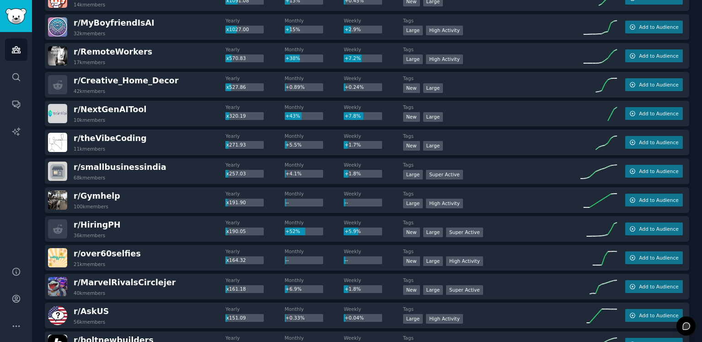
scroll to position [274, 0]
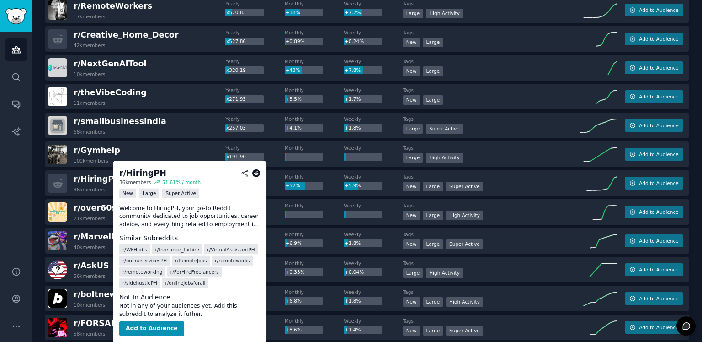
click at [256, 172] on icon at bounding box center [256, 173] width 8 height 8
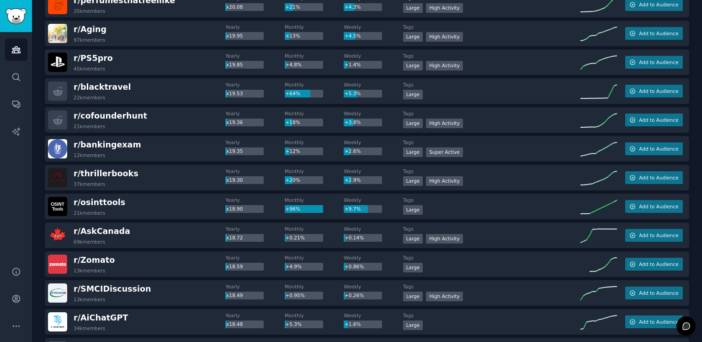
scroll to position [2561, 0]
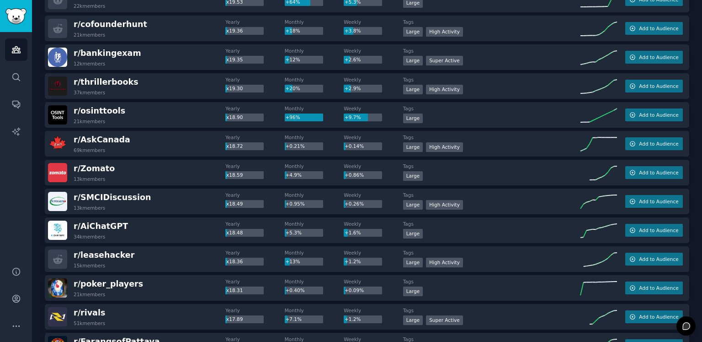
click at [159, 119] on div "r/ osinttools 21k members" at bounding box center [136, 114] width 177 height 19
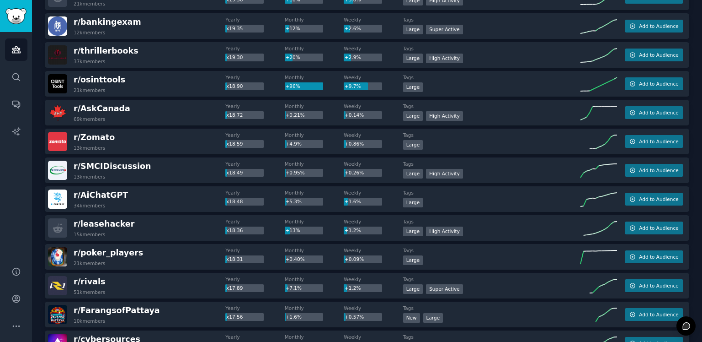
scroll to position [2607, 0]
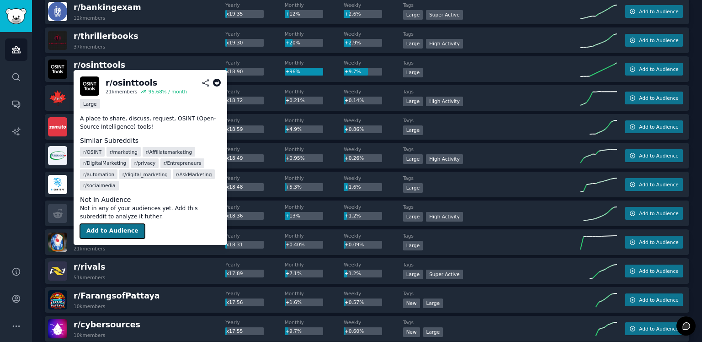
click at [113, 225] on button "Add to Audience" at bounding box center [112, 231] width 65 height 14
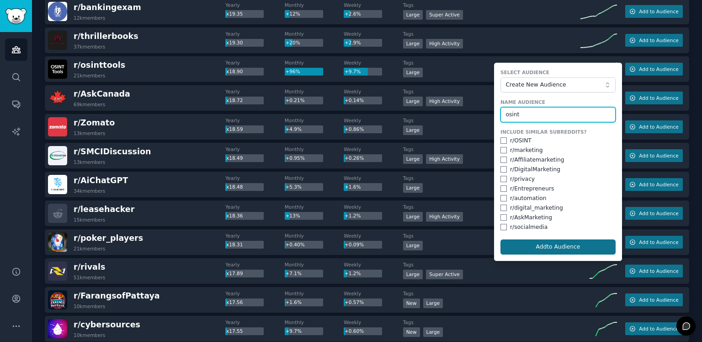
type input "osint"
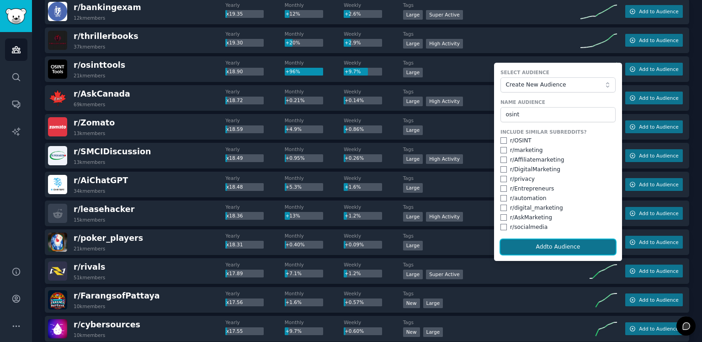
click at [551, 247] on button "Add to Audience" at bounding box center [558, 247] width 115 height 16
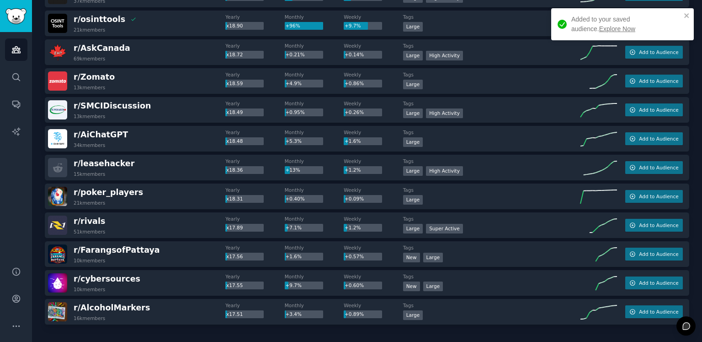
scroll to position [2696, 0]
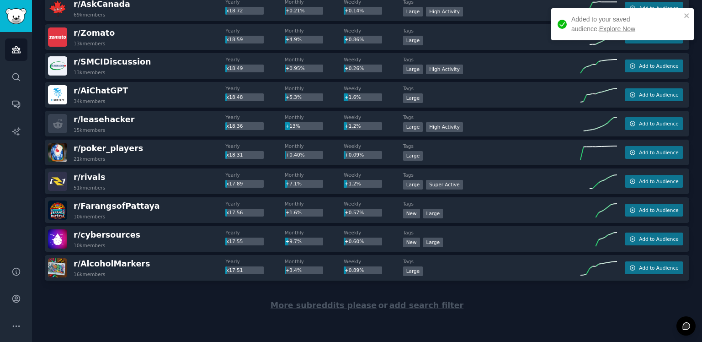
click at [327, 306] on span "More subreddits please" at bounding box center [324, 304] width 106 height 9
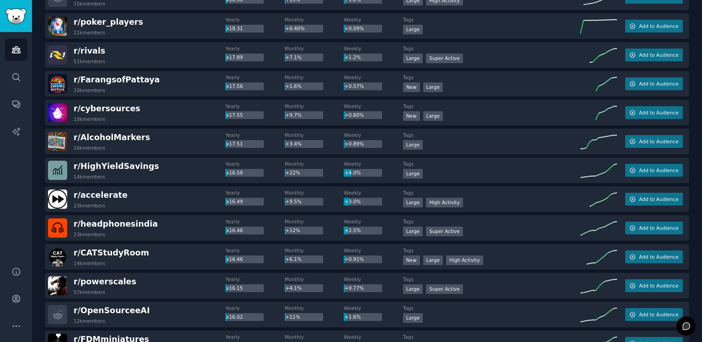
scroll to position [2744, 0]
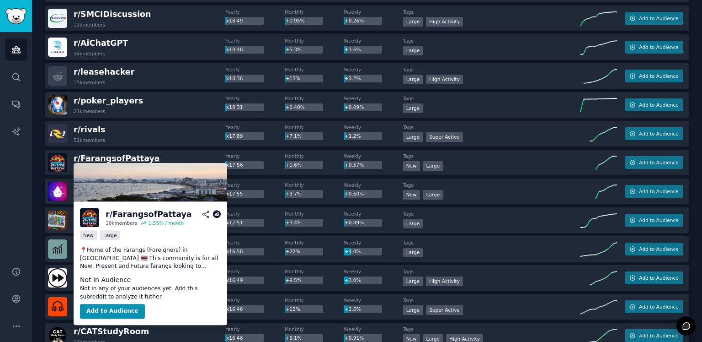
drag, startPoint x: 127, startPoint y: 160, endPoint x: 51, endPoint y: 177, distance: 77.8
click at [22, 183] on div "Audiences Search Conversations AI Reports" at bounding box center [16, 143] width 32 height 223
click at [214, 214] on icon at bounding box center [217, 214] width 8 height 8
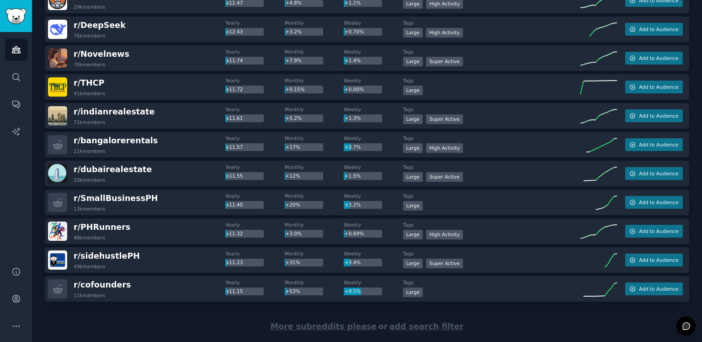
scroll to position [4138, 0]
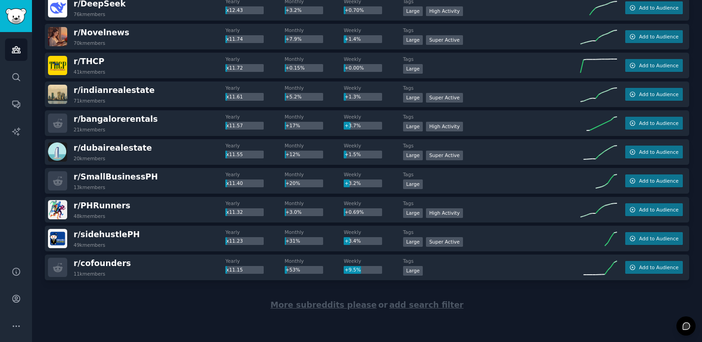
click at [329, 304] on span "More subreddits please" at bounding box center [324, 304] width 106 height 9
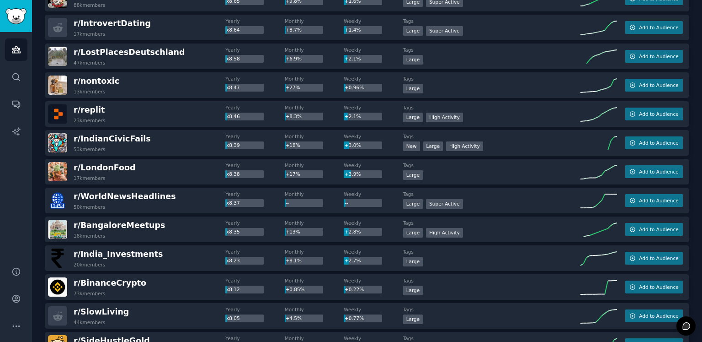
scroll to position [5501, 0]
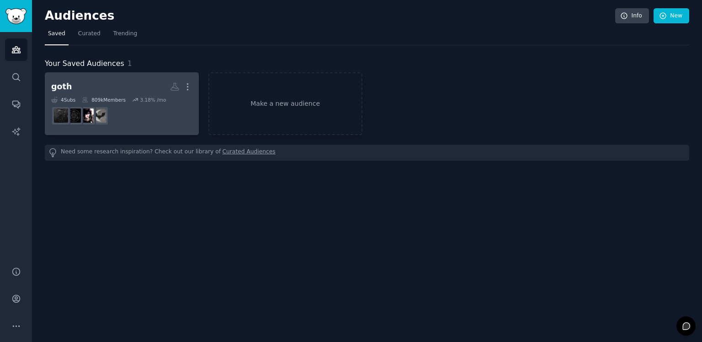
click at [87, 90] on h2 "goth More" at bounding box center [121, 87] width 141 height 16
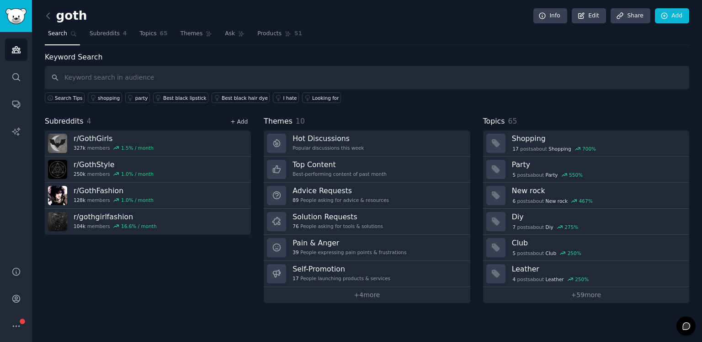
click at [243, 121] on link "+ Add" at bounding box center [238, 121] width 17 height 6
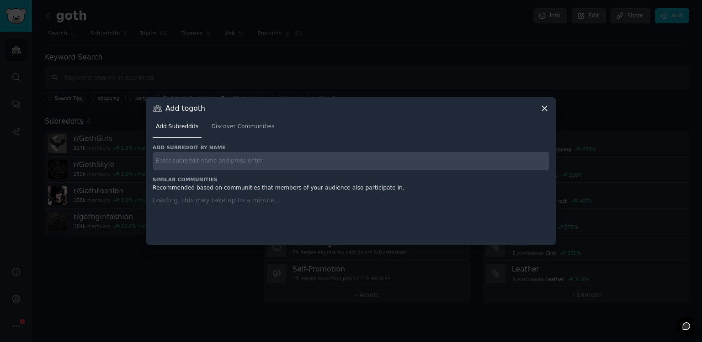
click at [229, 171] on div "Add subreddit by name Similar Communities Recommended based on communities that…" at bounding box center [351, 189] width 397 height 90
click at [234, 164] on input "text" at bounding box center [351, 161] width 397 height 18
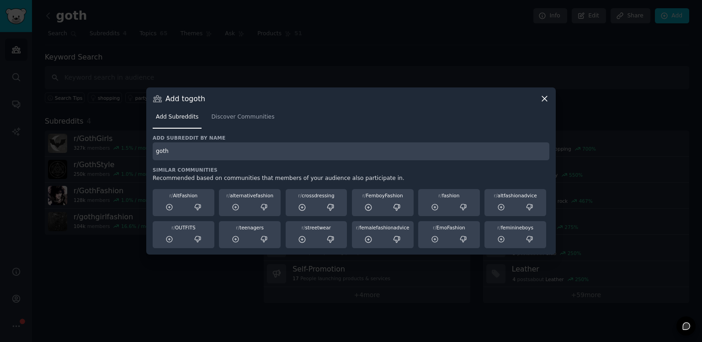
type input "goth"
click at [543, 101] on icon at bounding box center [545, 99] width 10 height 10
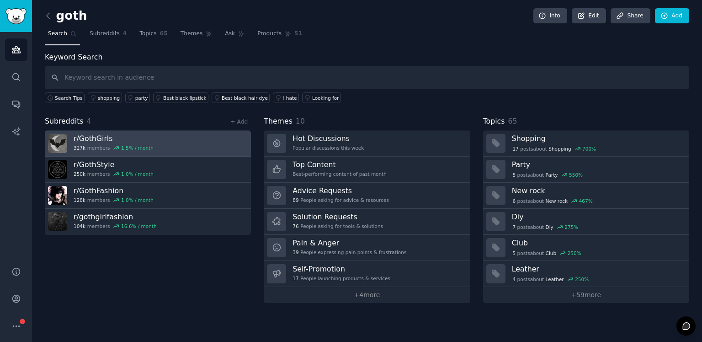
click at [119, 143] on div "r/ GothGirls 327k members 1.5 % / month" at bounding box center [114, 143] width 80 height 19
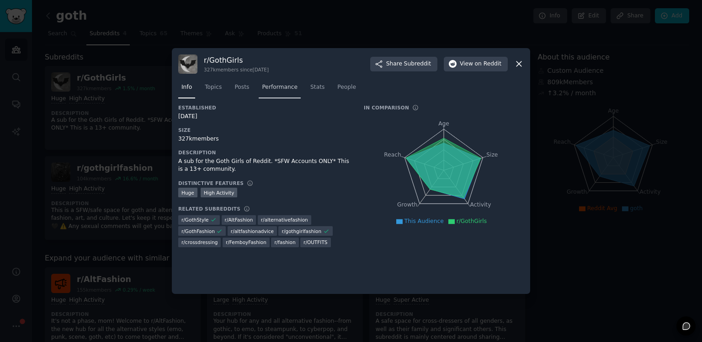
click at [277, 90] on span "Performance" at bounding box center [280, 87] width 36 height 8
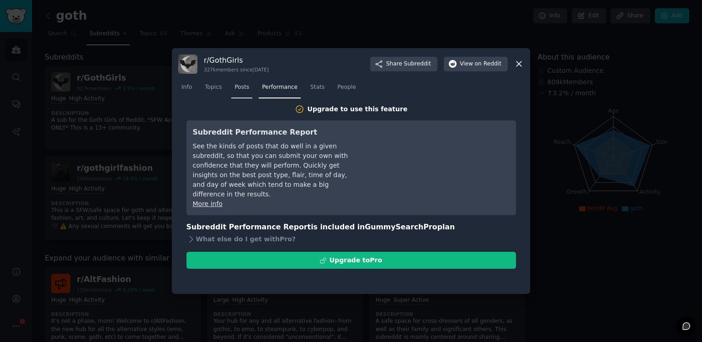
click at [247, 87] on link "Posts" at bounding box center [241, 89] width 21 height 19
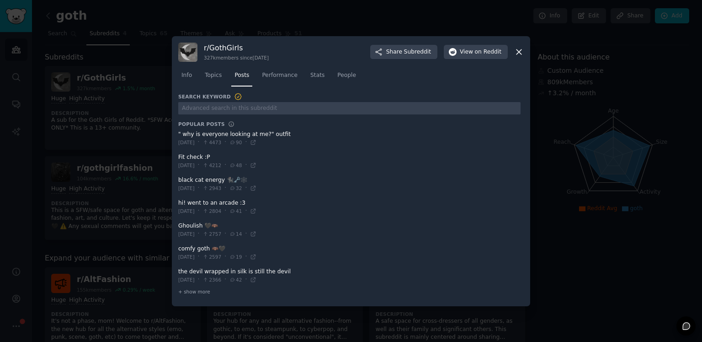
click at [216, 89] on div "Info Topics Posts Performance Stats People" at bounding box center [351, 77] width 346 height 31
click at [307, 78] on link "Stats" at bounding box center [317, 77] width 21 height 19
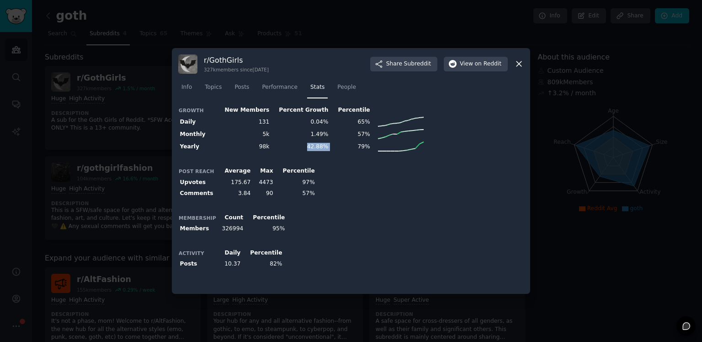
drag, startPoint x: 295, startPoint y: 149, endPoint x: 315, endPoint y: 149, distance: 20.1
click at [315, 149] on tr "Yearly 98k 42.88% 79%" at bounding box center [301, 146] width 247 height 12
click at [314, 159] on div "Growth New Members Percent Growth Percentile Daily 131 0.04% 65% Monthly 5k 1.4…" at bounding box center [351, 195] width 346 height 183
click at [107, 169] on div at bounding box center [351, 171] width 702 height 342
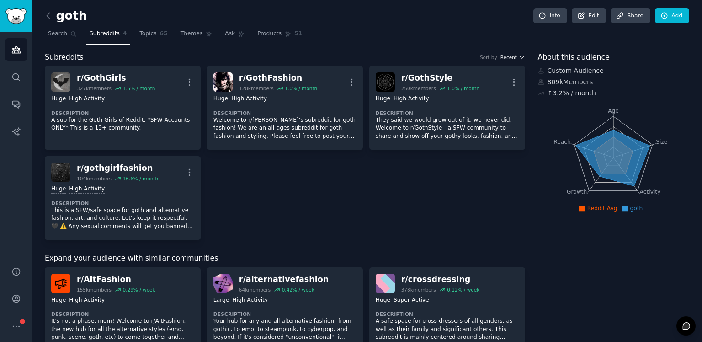
click at [515, 57] on span "Recent" at bounding box center [509, 57] width 16 height 6
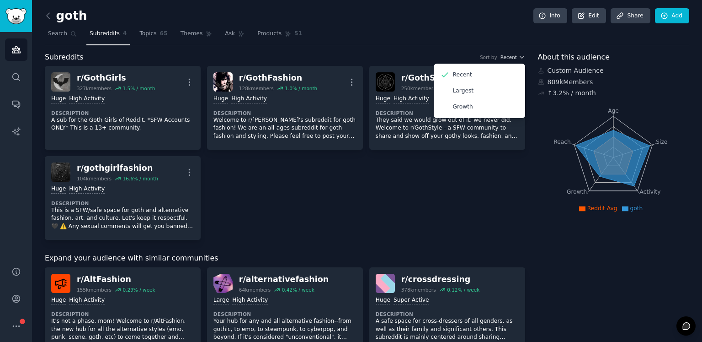
click at [413, 189] on div "r/ GothGirls 327k members 1.5 % / month More Huge High Activity Description A s…" at bounding box center [285, 153] width 481 height 174
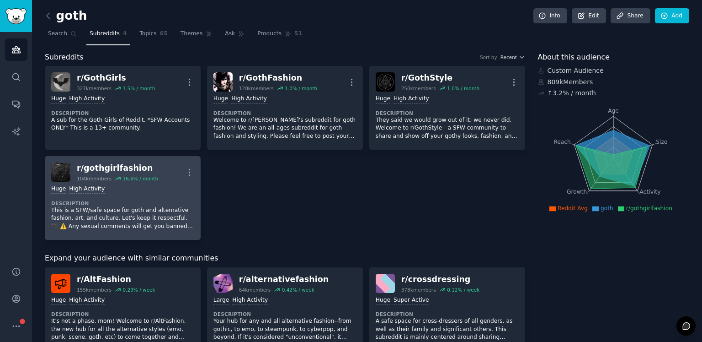
click at [150, 185] on div "Huge High Activity" at bounding box center [122, 189] width 143 height 9
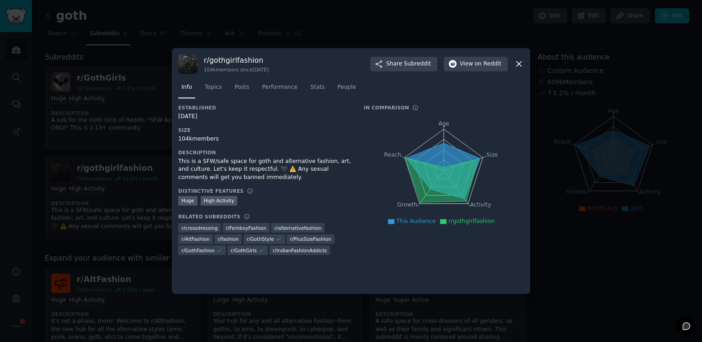
click at [370, 57] on button "Share Subreddit" at bounding box center [403, 64] width 67 height 15
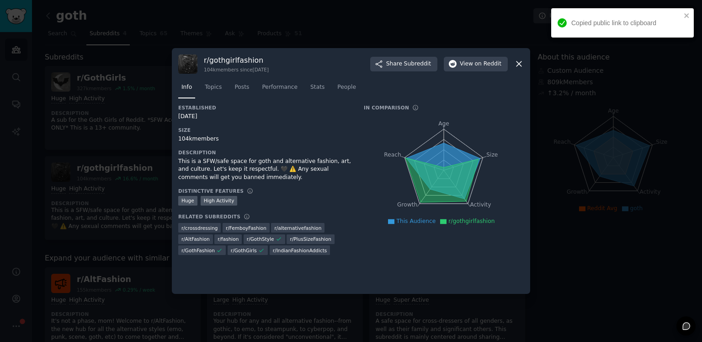
click at [519, 64] on icon at bounding box center [519, 64] width 5 height 5
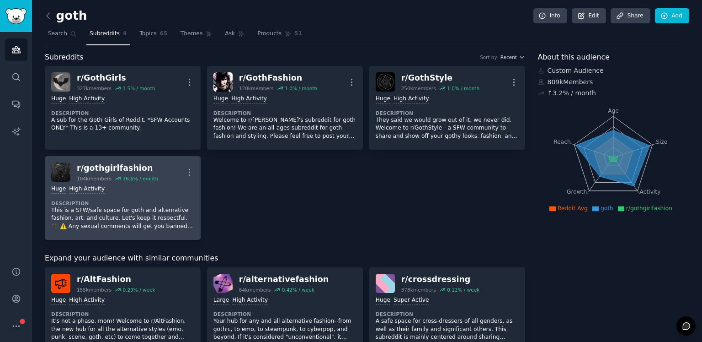
click at [144, 176] on div "16.6 % / month" at bounding box center [141, 178] width 36 height 6
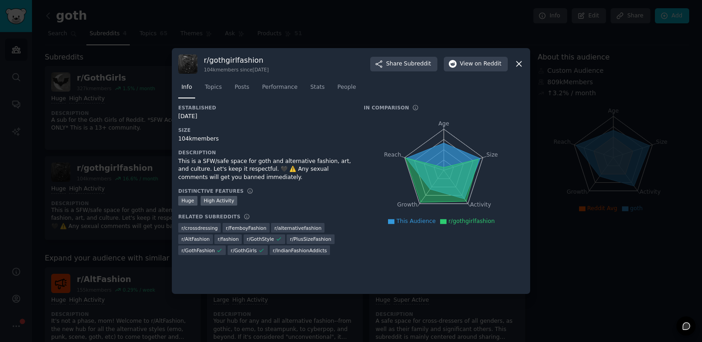
click at [277, 152] on h3 "Description" at bounding box center [264, 152] width 173 height 6
click at [338, 194] on div "Distinctive Features Huge High Activity" at bounding box center [264, 197] width 173 height 19
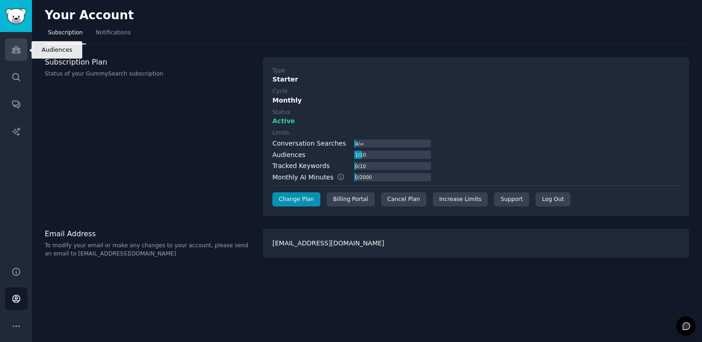
click at [12, 54] on icon "Sidebar" at bounding box center [16, 50] width 10 height 10
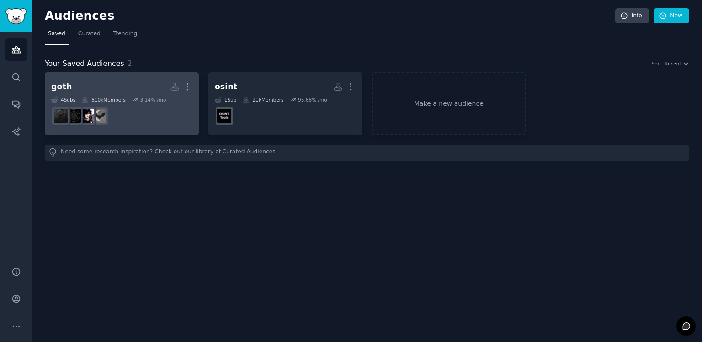
click at [85, 88] on h2 "goth Custom Audience More" at bounding box center [121, 87] width 141 height 16
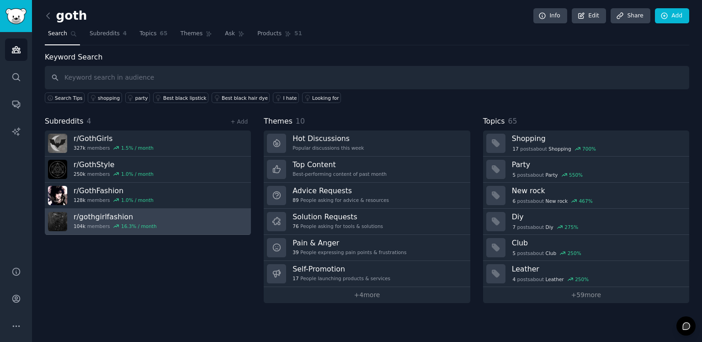
click at [153, 217] on link "r/ gothgirlfashion 104k members 16.3 % / month" at bounding box center [148, 222] width 206 height 26
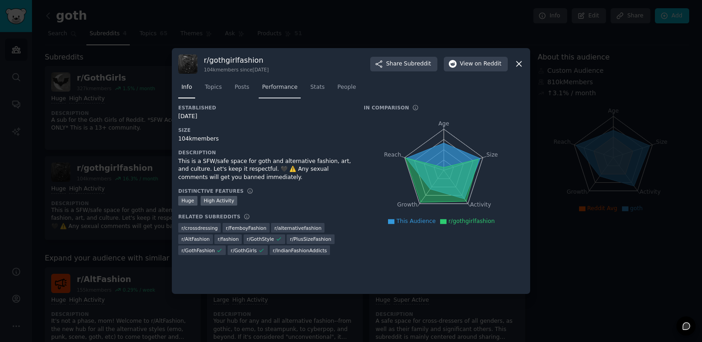
click at [281, 90] on span "Performance" at bounding box center [280, 87] width 36 height 8
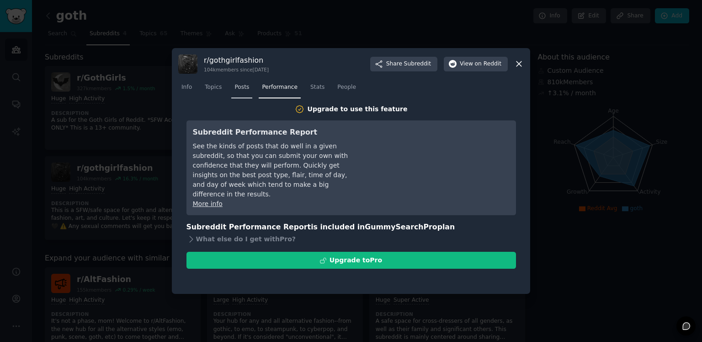
click at [240, 88] on span "Posts" at bounding box center [242, 87] width 15 height 8
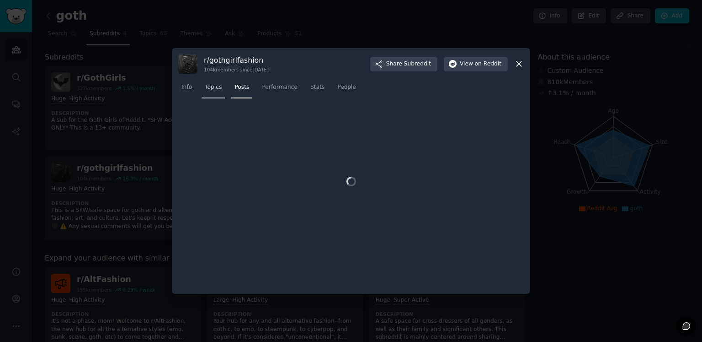
click at [211, 89] on span "Topics" at bounding box center [213, 87] width 17 height 8
click at [183, 89] on span "Info" at bounding box center [187, 87] width 11 height 8
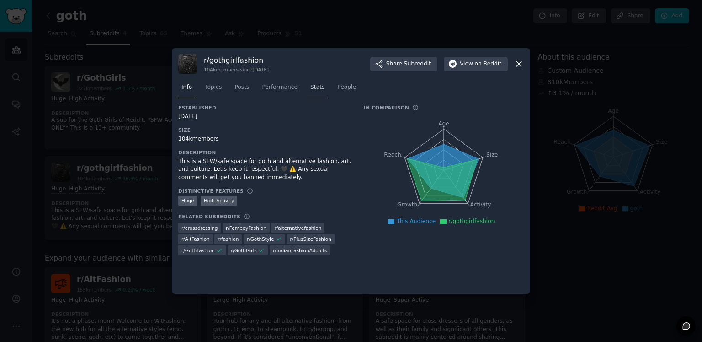
click at [313, 90] on span "Stats" at bounding box center [318, 87] width 14 height 8
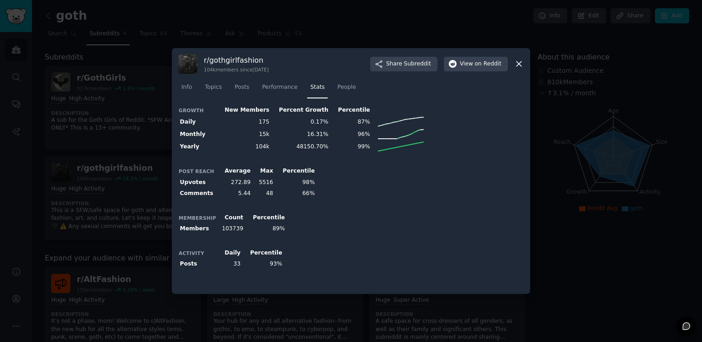
click at [58, 123] on div at bounding box center [351, 171] width 702 height 342
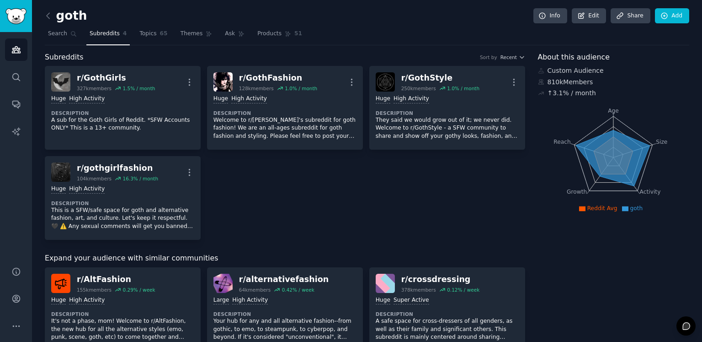
click at [288, 204] on div "r/ GothGirls 327k members 1.5 % / month More Huge High Activity Description A s…" at bounding box center [285, 153] width 481 height 174
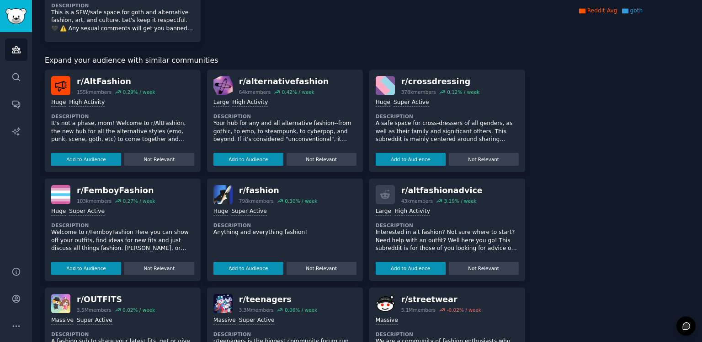
scroll to position [274, 0]
